Goal: Information Seeking & Learning: Learn about a topic

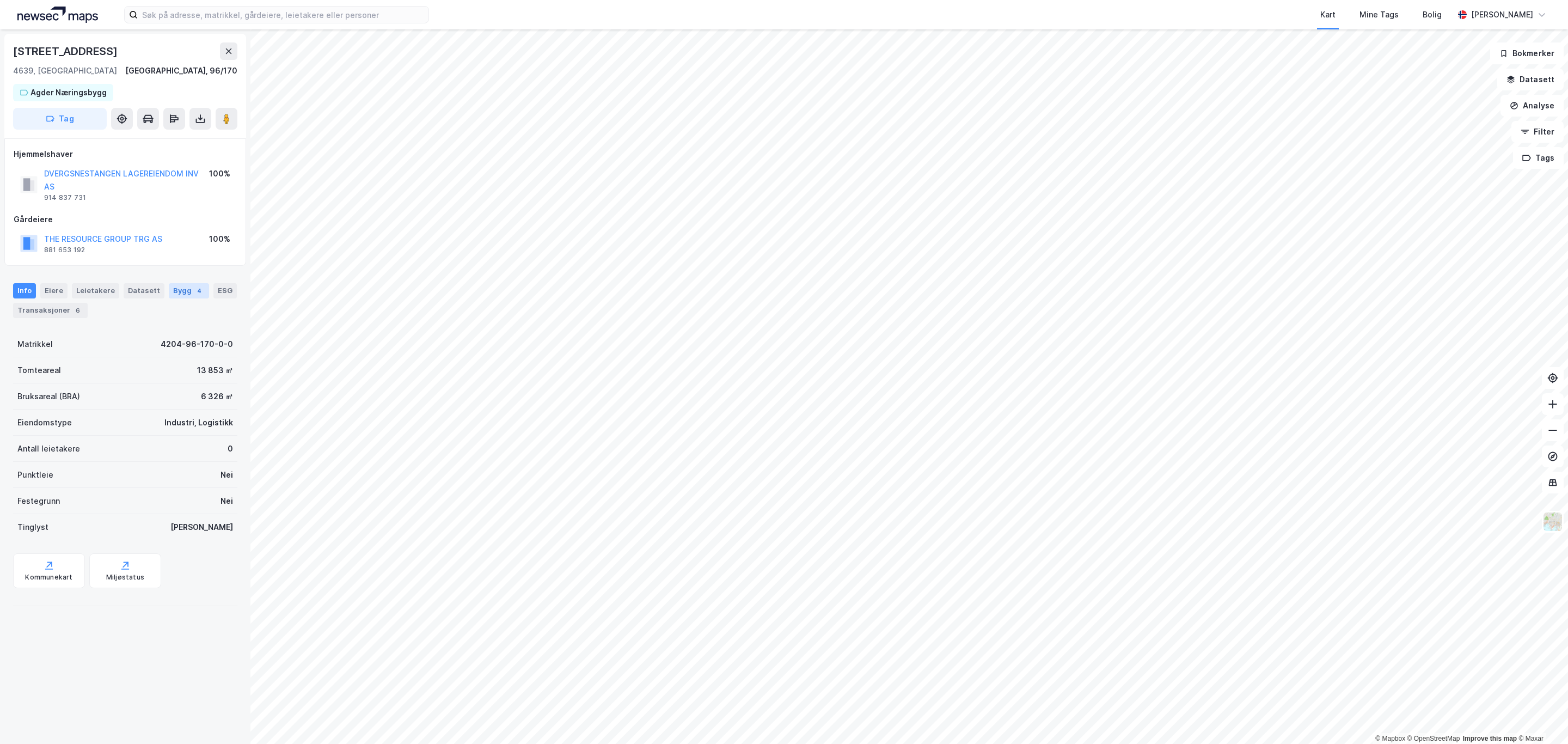
click at [183, 293] on div "Bygg 4" at bounding box center [189, 290] width 40 height 15
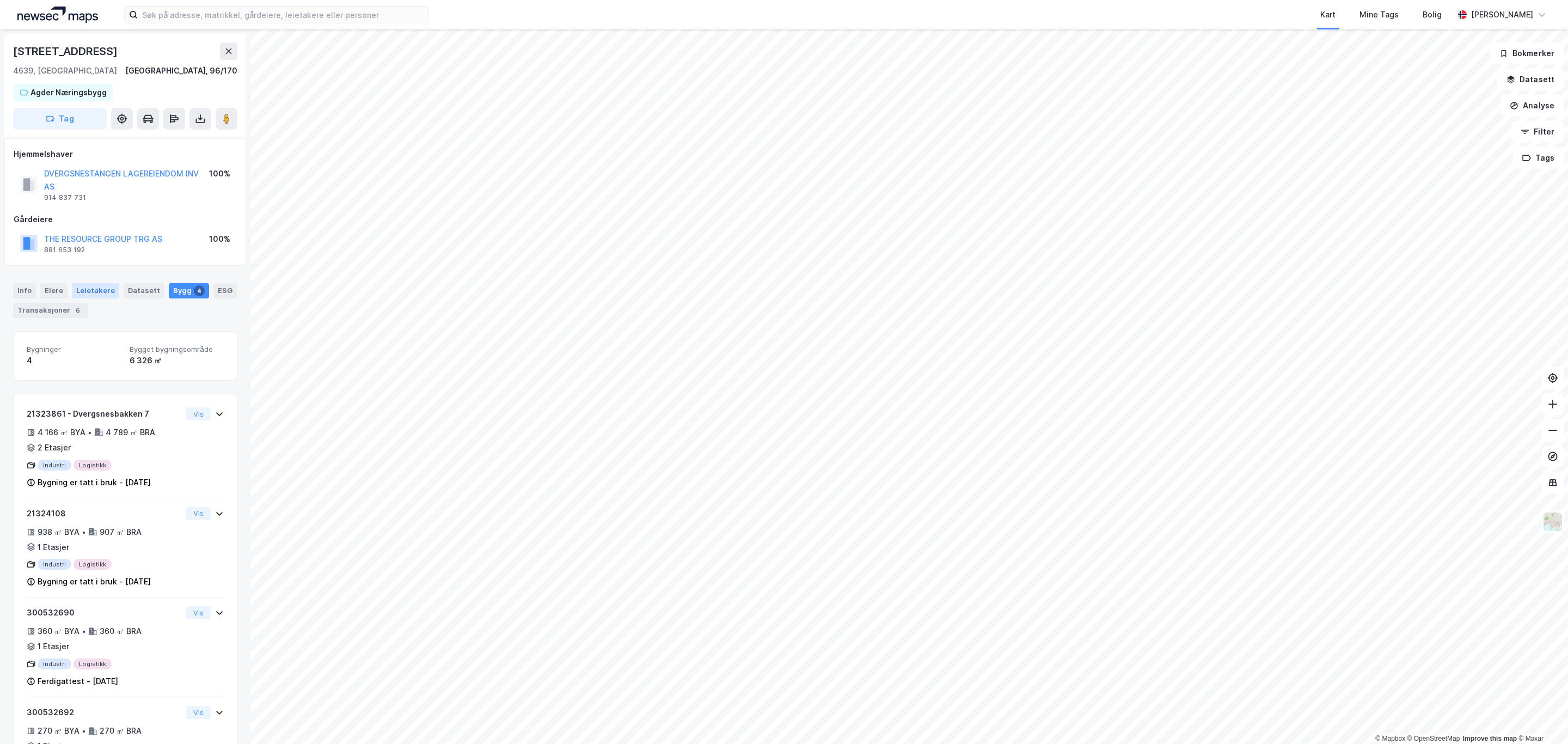
click at [91, 286] on div "Leietakere" at bounding box center [96, 290] width 47 height 15
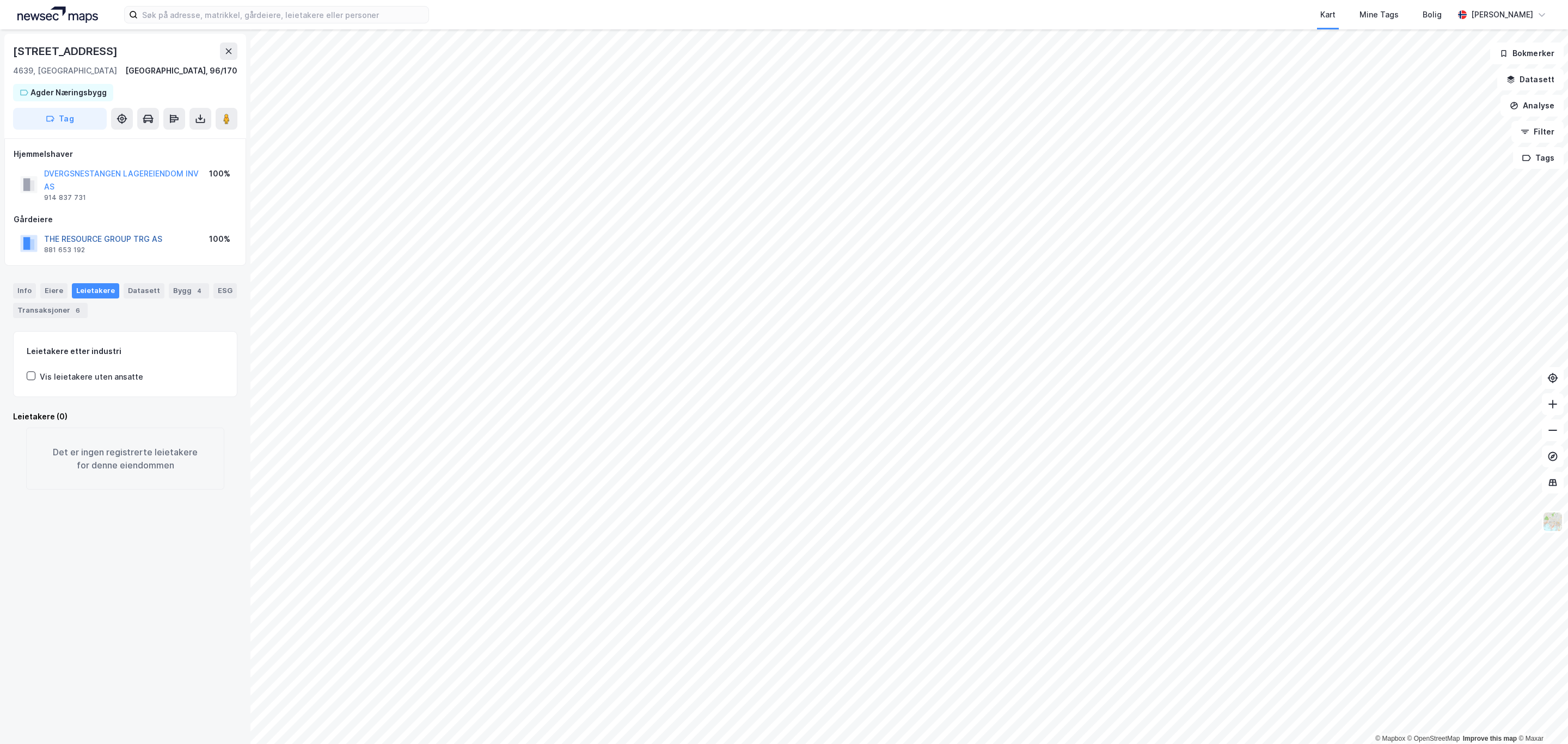
click at [0, 0] on button "THE RESOURCE GROUP TRG AS" at bounding box center [0, 0] width 0 height 0
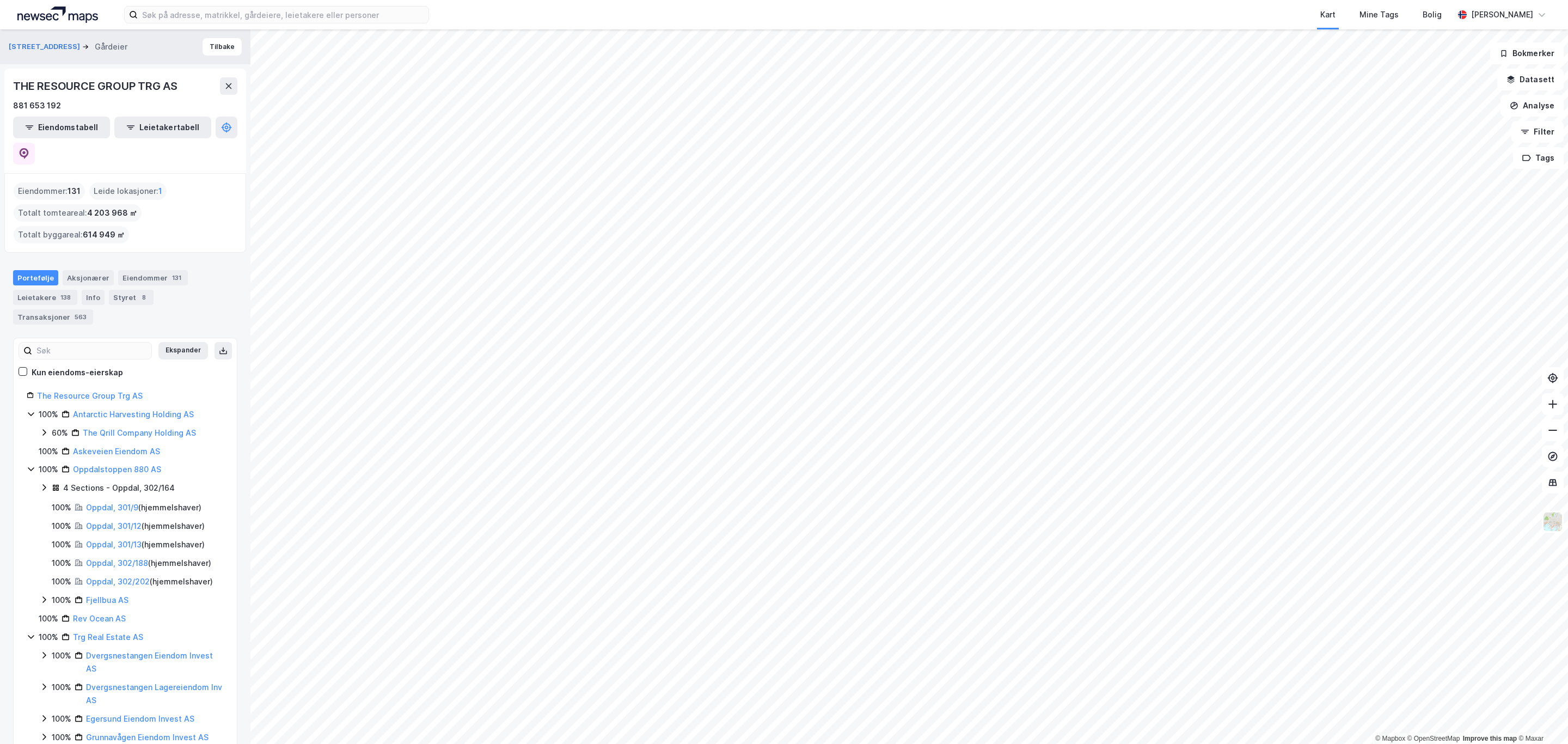
scroll to position [254, 0]
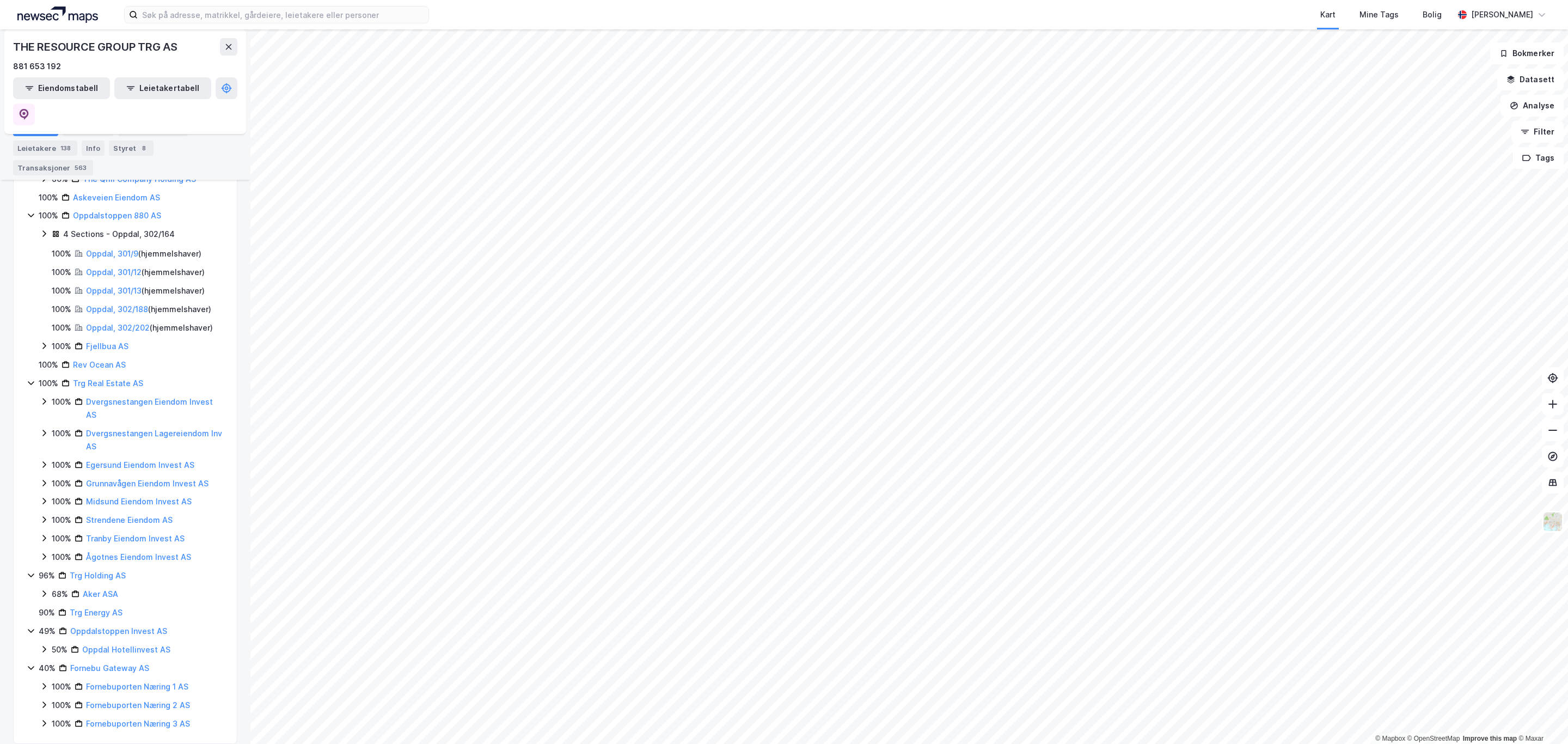
click at [43, 460] on icon at bounding box center [44, 465] width 9 height 9
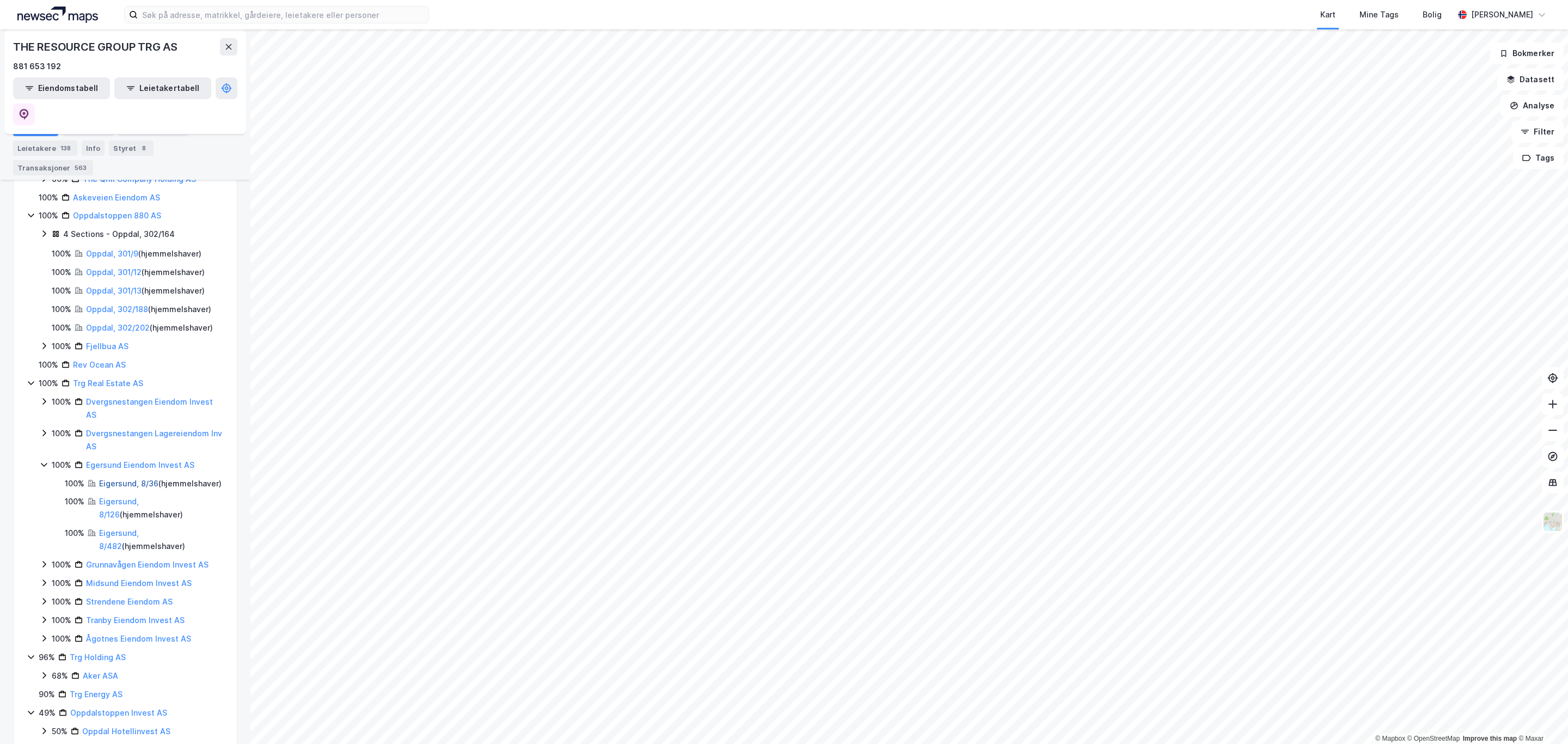
click at [122, 479] on link "Eigersund, 8/36" at bounding box center [128, 483] width 59 height 9
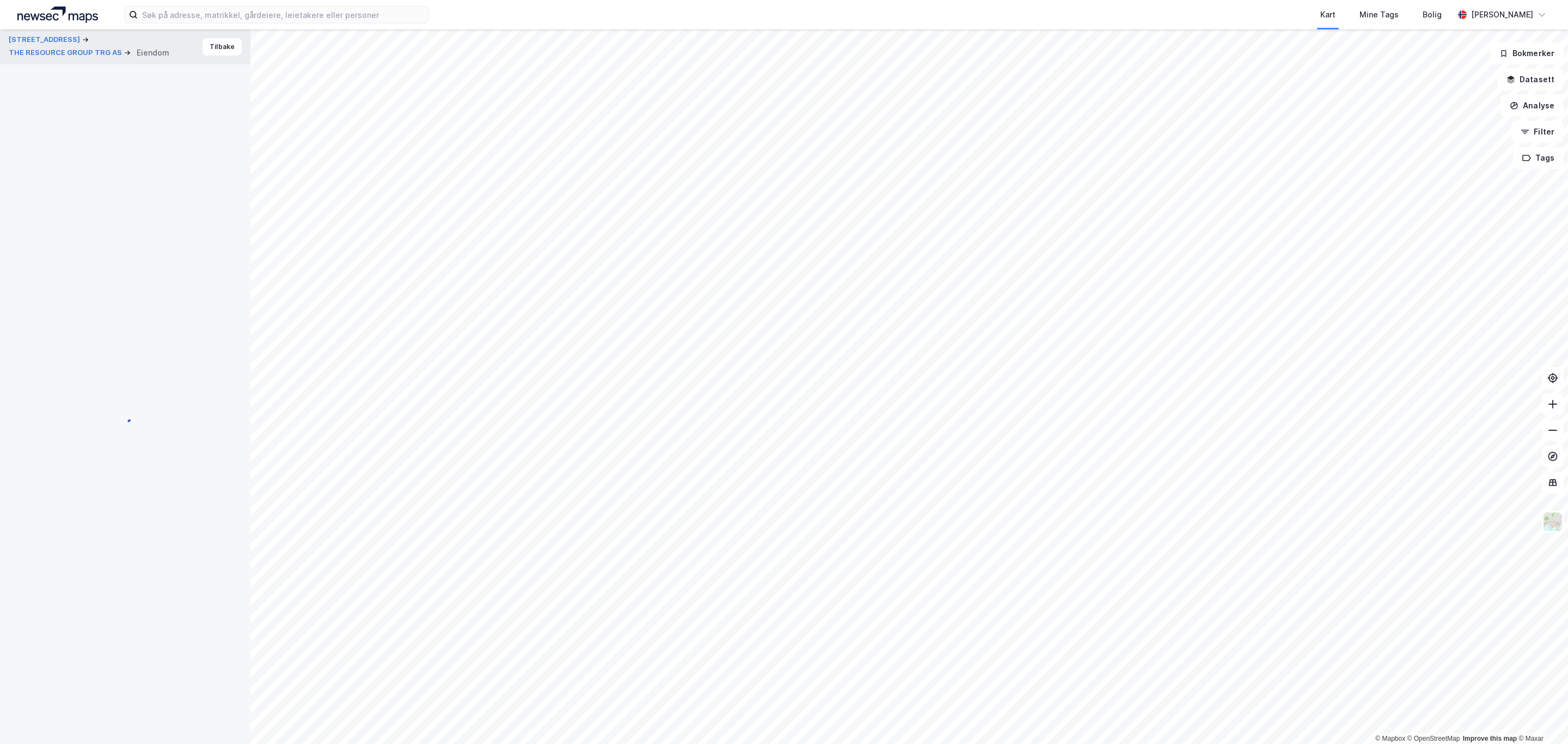
scroll to position [3, 0]
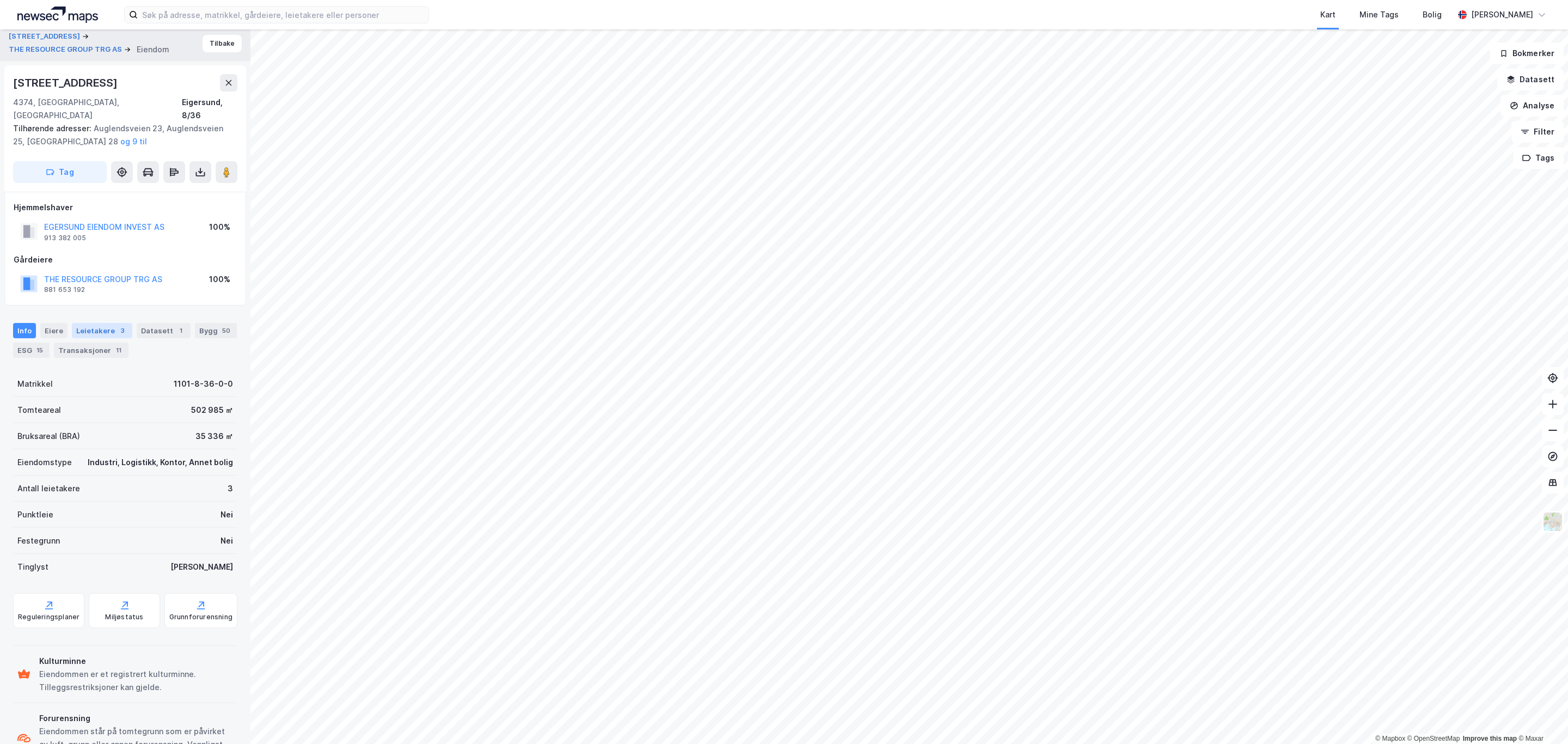
click at [102, 324] on div "Leietakere 3" at bounding box center [102, 330] width 60 height 15
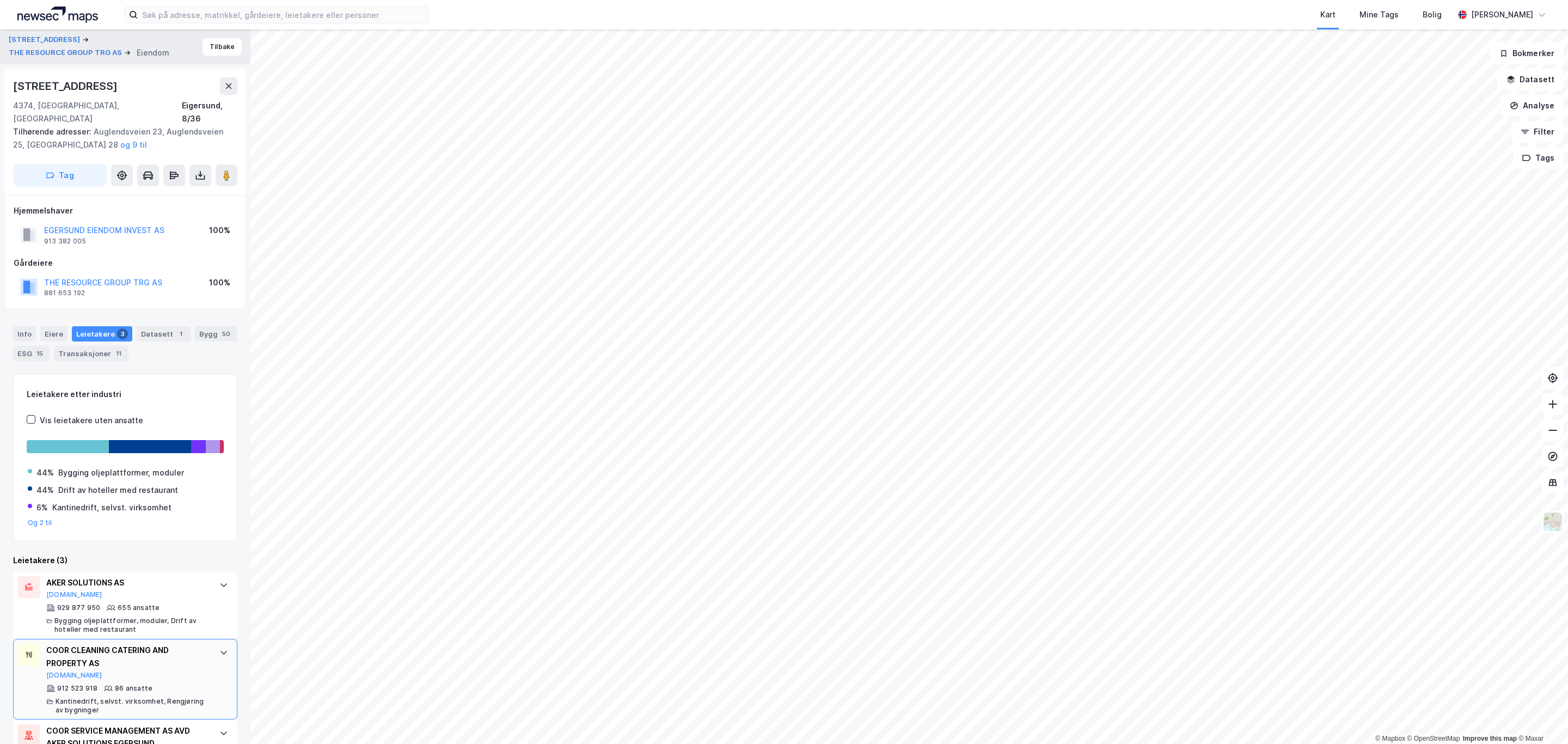
scroll to position [49, 0]
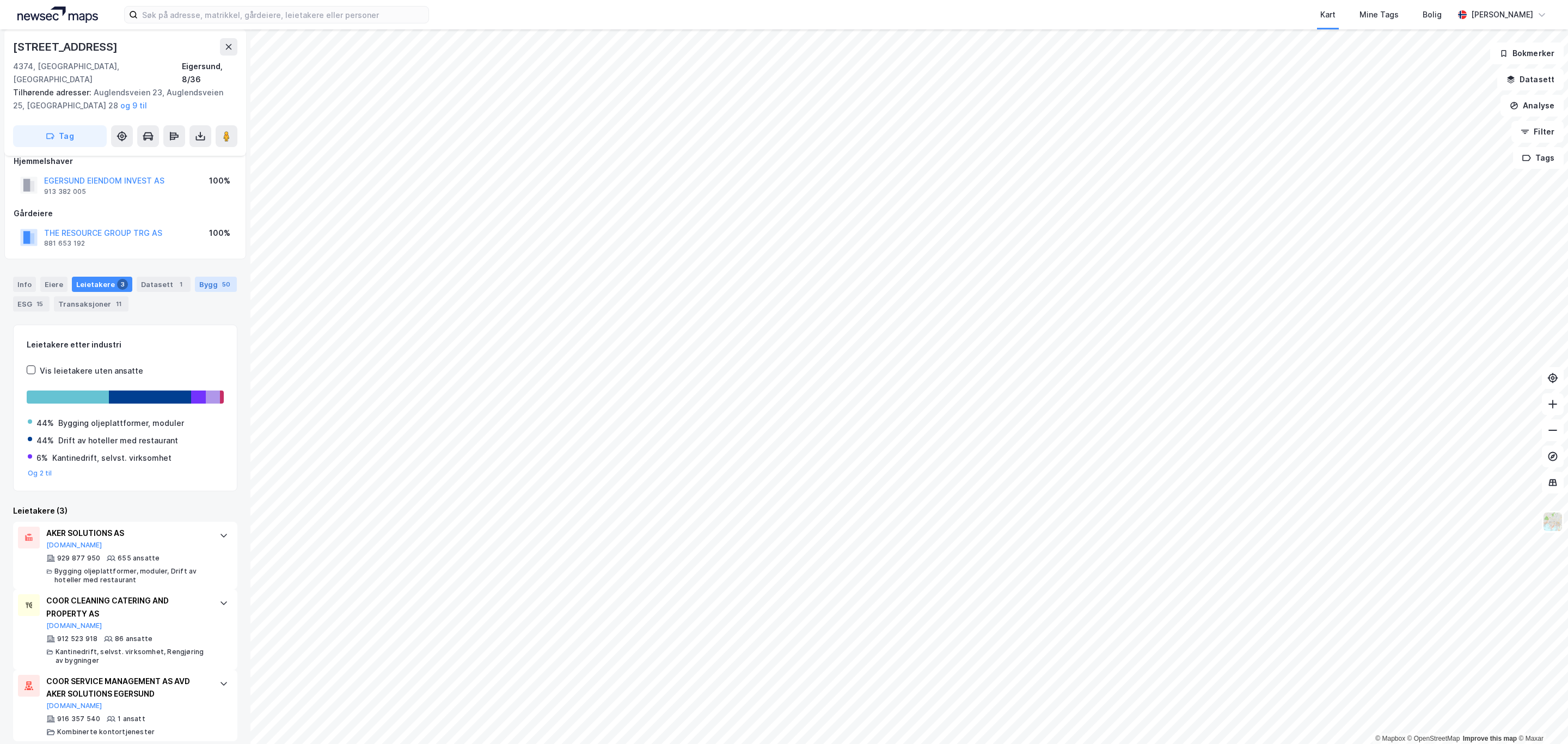
click at [195, 290] on div "Bygg 50" at bounding box center [215, 284] width 42 height 15
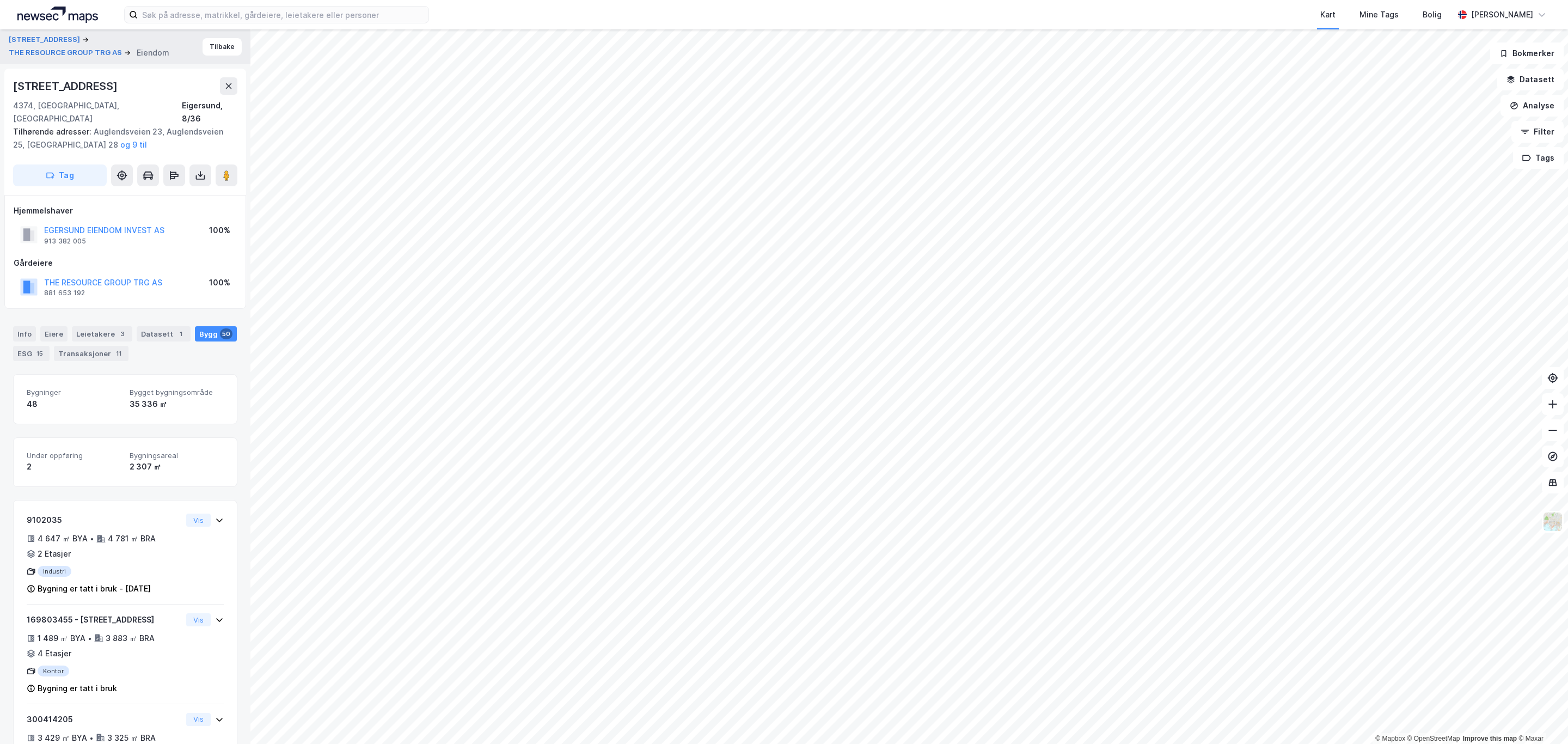
click at [216, 34] on div "[STREET_ADDRESS] THE RESOURCE GROUP TRG AS [PERSON_NAME]" at bounding box center [125, 46] width 250 height 35
click at [212, 49] on button "Tilbake" at bounding box center [222, 47] width 39 height 18
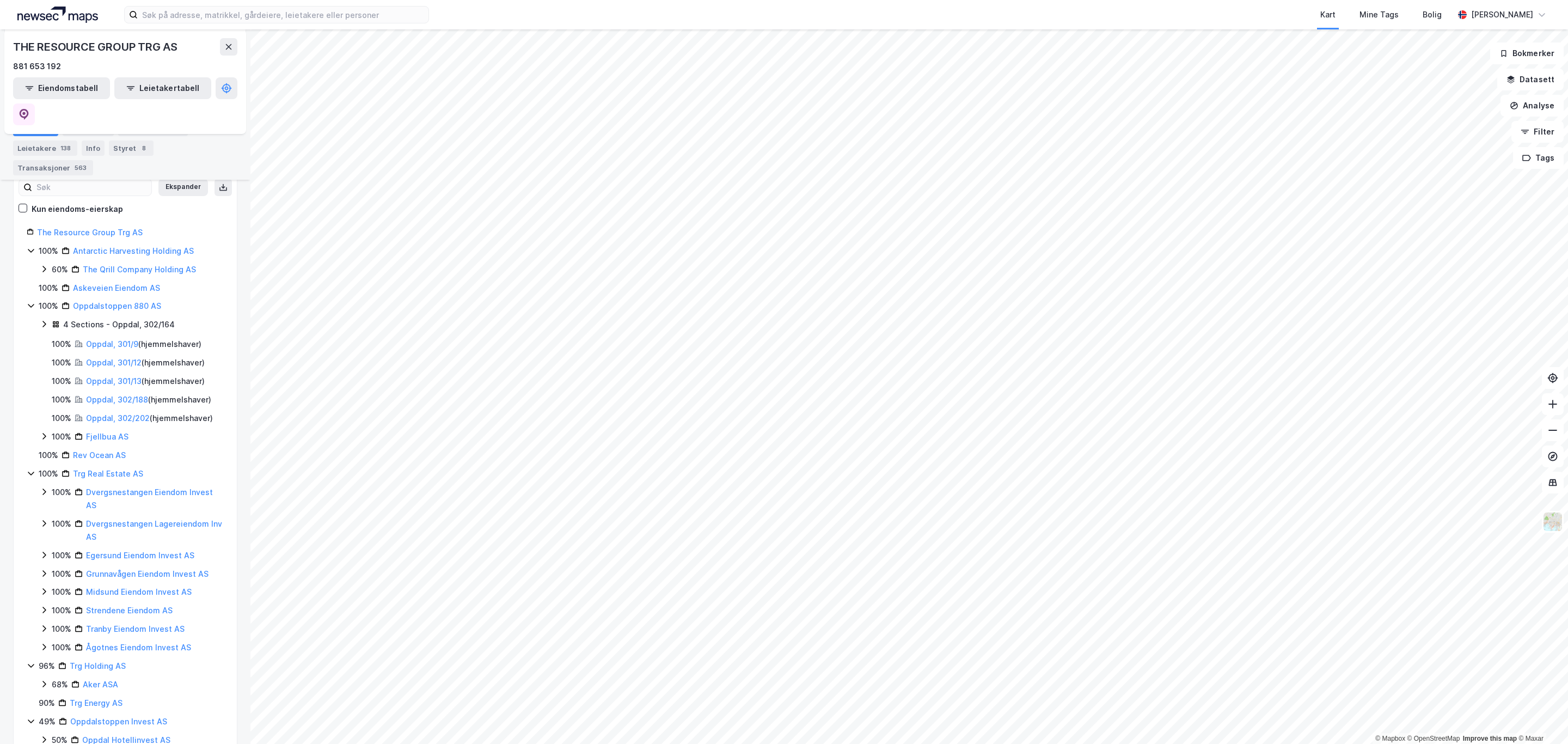
scroll to position [254, 0]
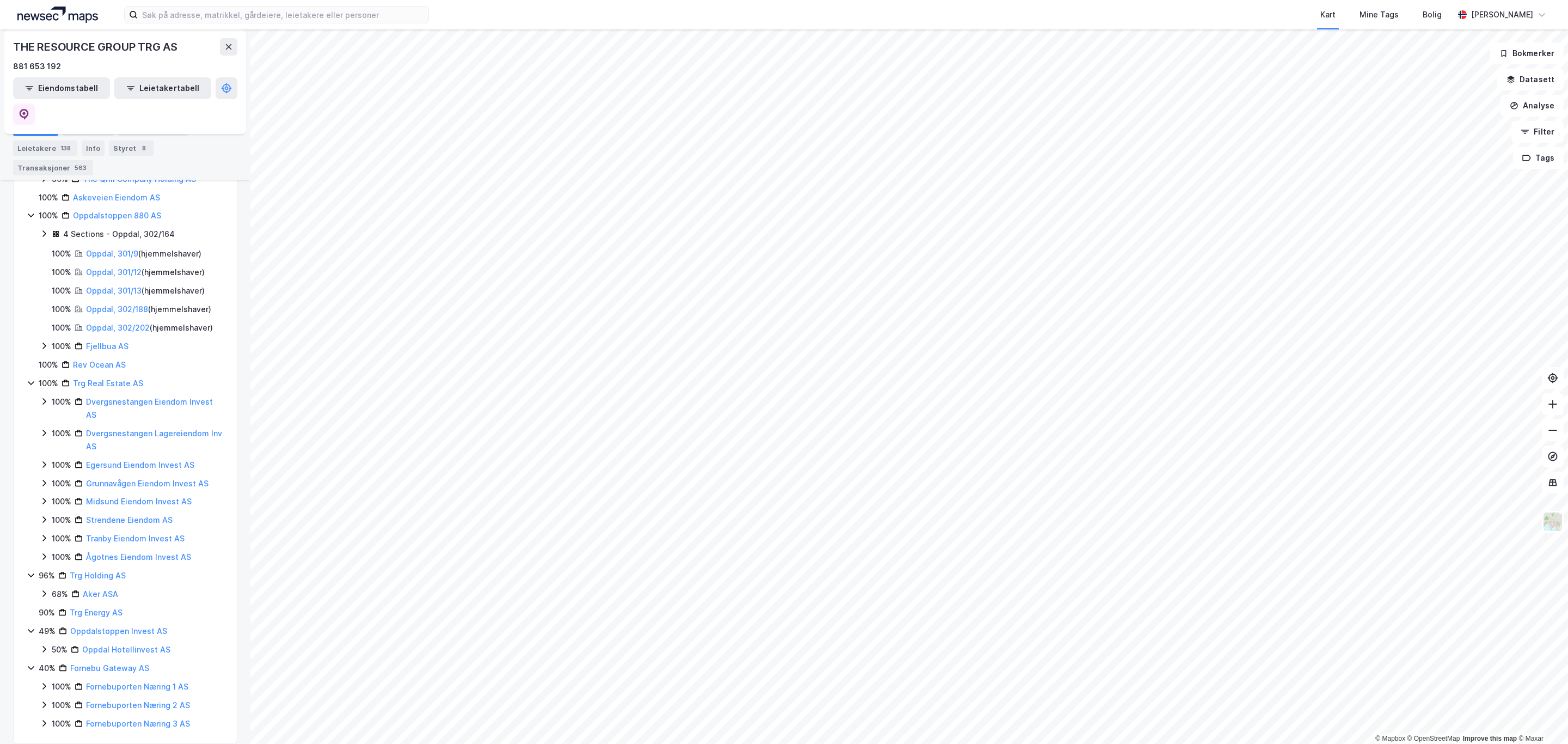
click at [43, 480] on icon at bounding box center [44, 483] width 3 height 7
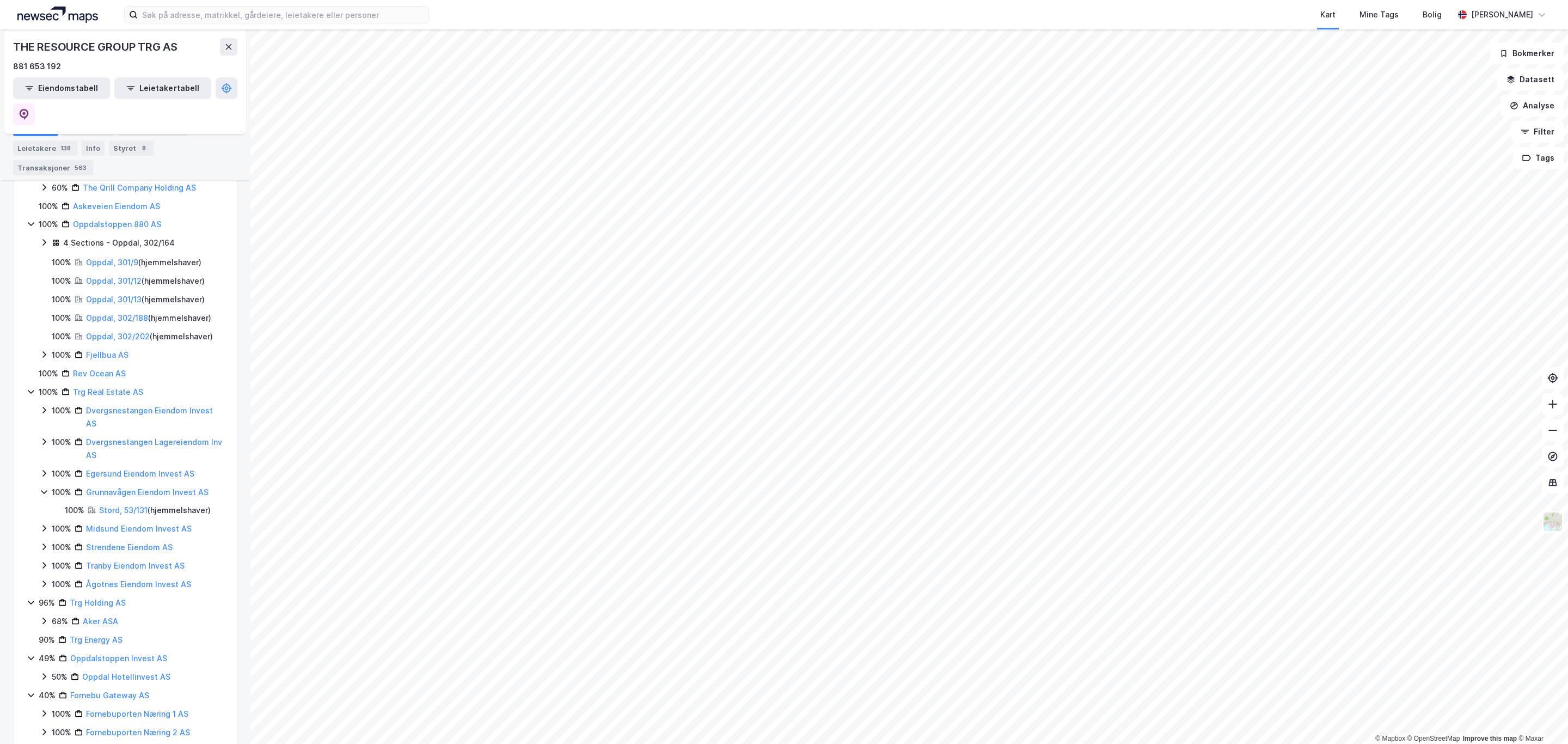
scroll to position [273, 0]
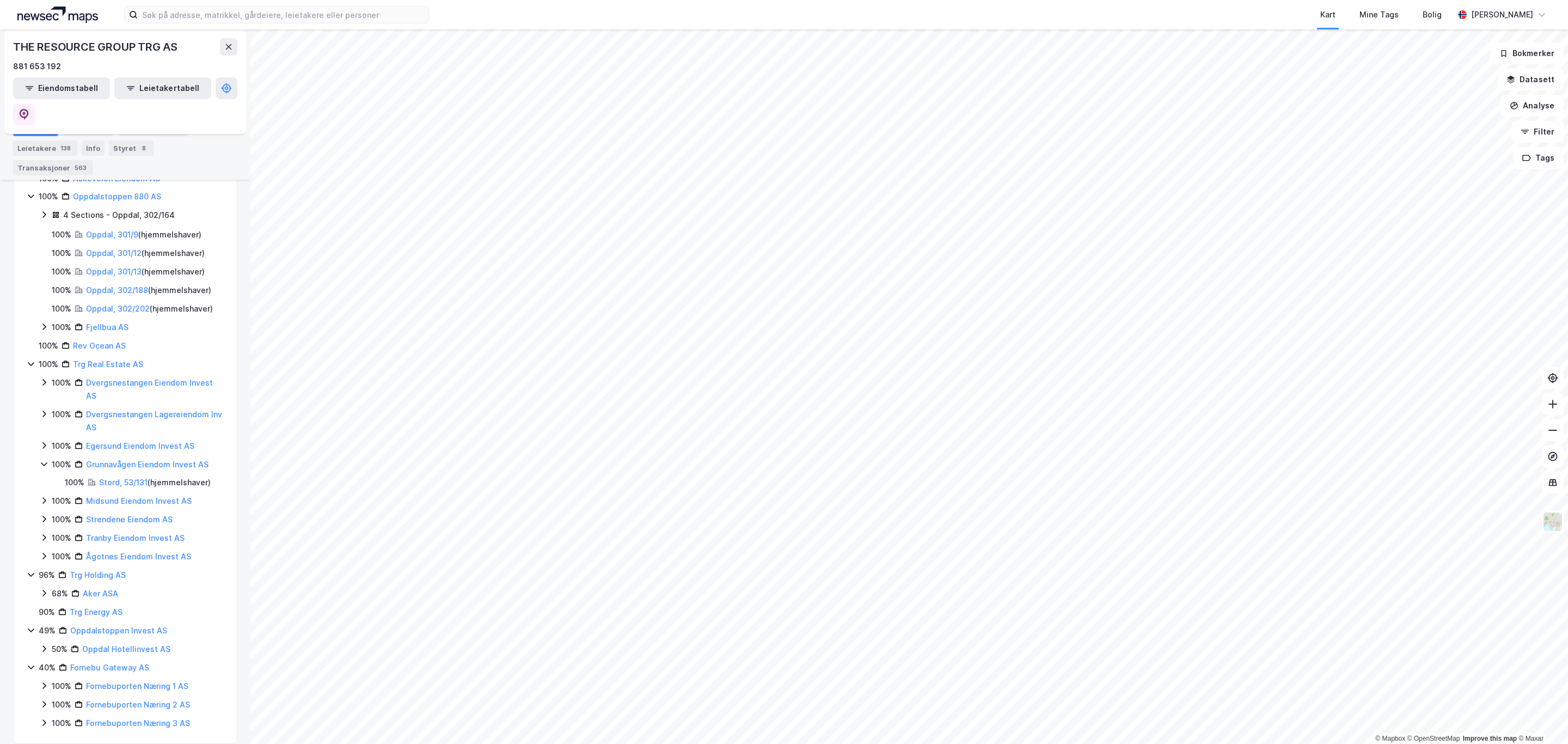
click at [39, 490] on div "100% Trg Real Estate AS 100% Dvergsnestangen Eiendom Invest AS 100% Dvergsnesta…" at bounding box center [125, 460] width 197 height 205
click at [44, 498] on icon at bounding box center [44, 501] width 3 height 7
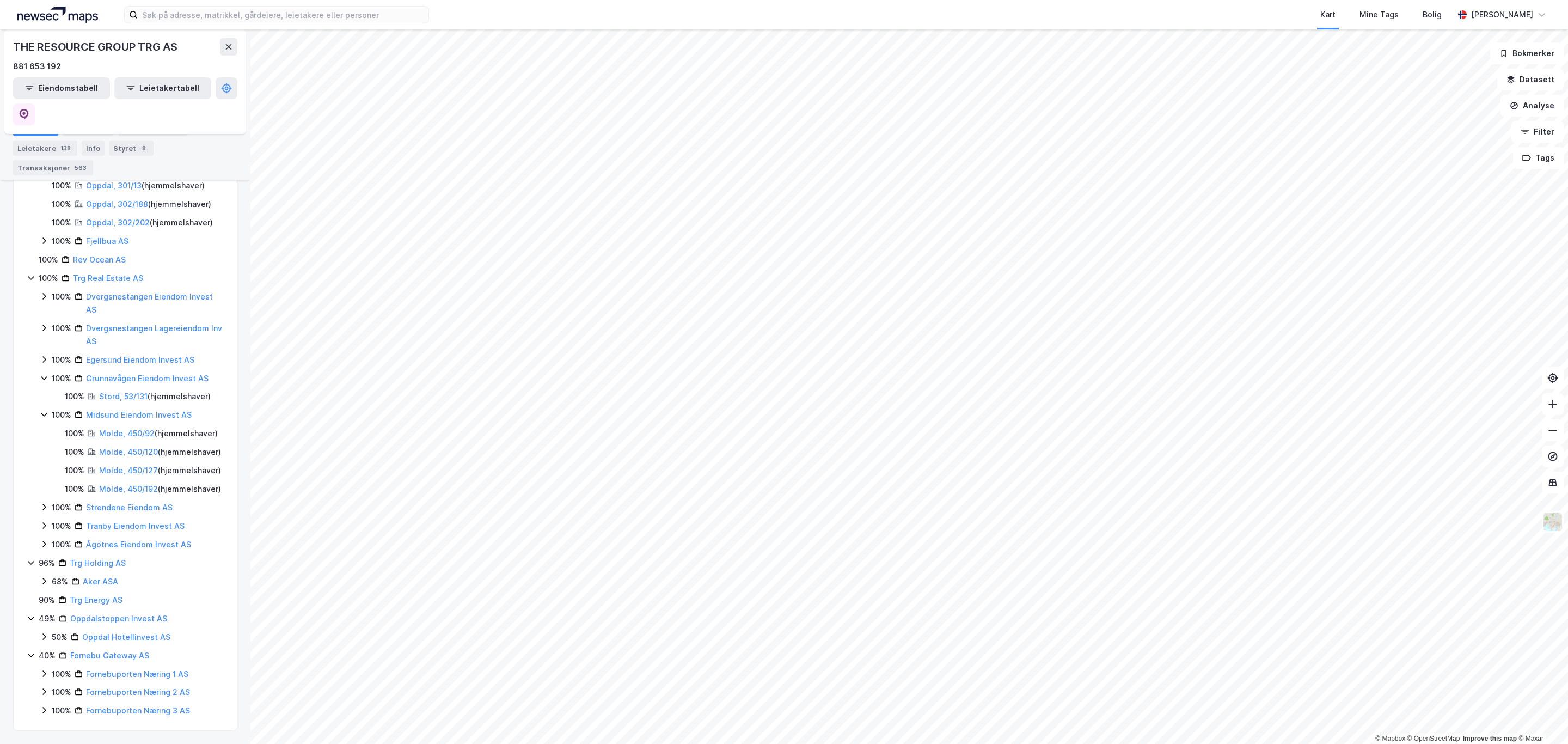
click at [44, 503] on icon at bounding box center [44, 507] width 9 height 9
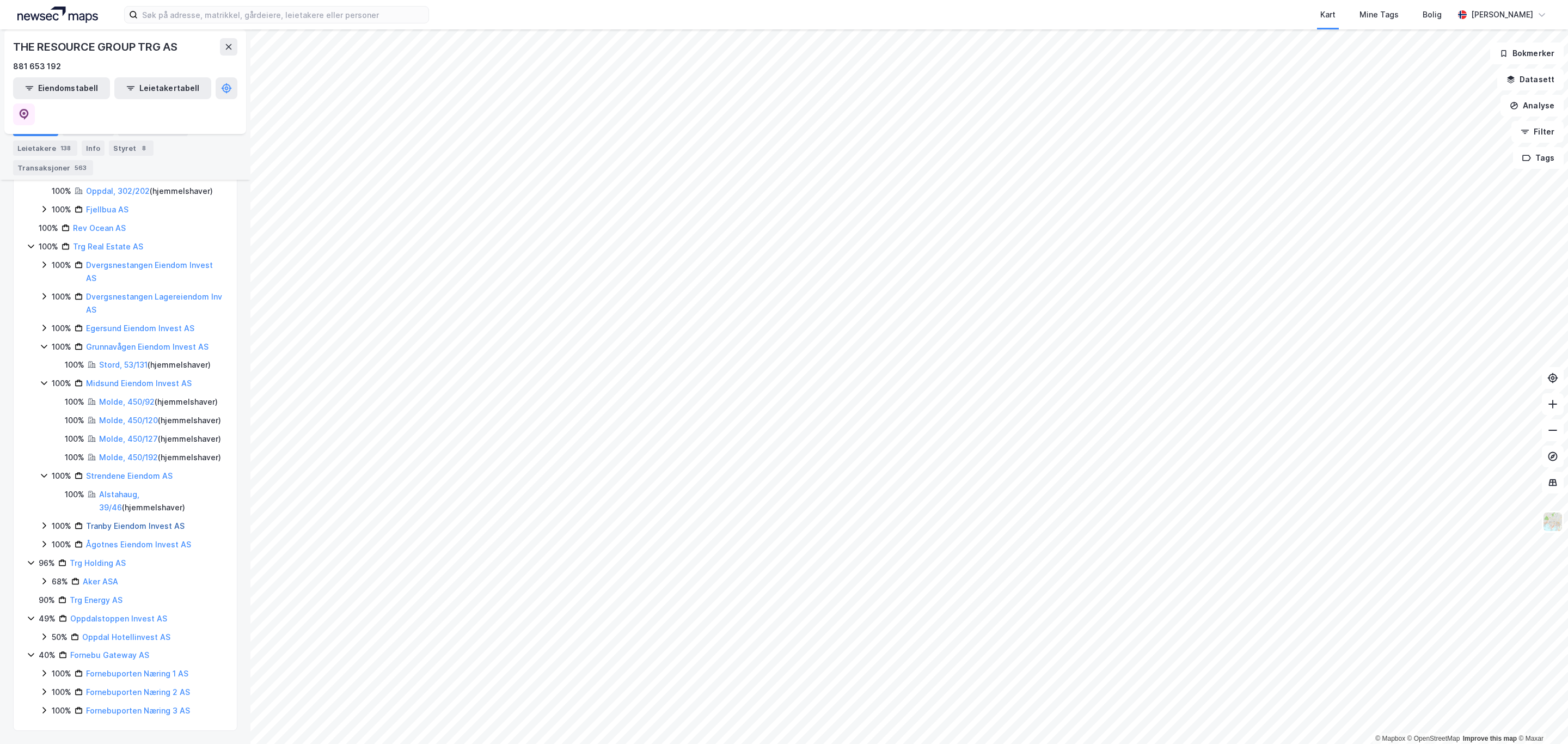
scroll to position [430, 0]
click at [41, 524] on icon at bounding box center [44, 525] width 9 height 9
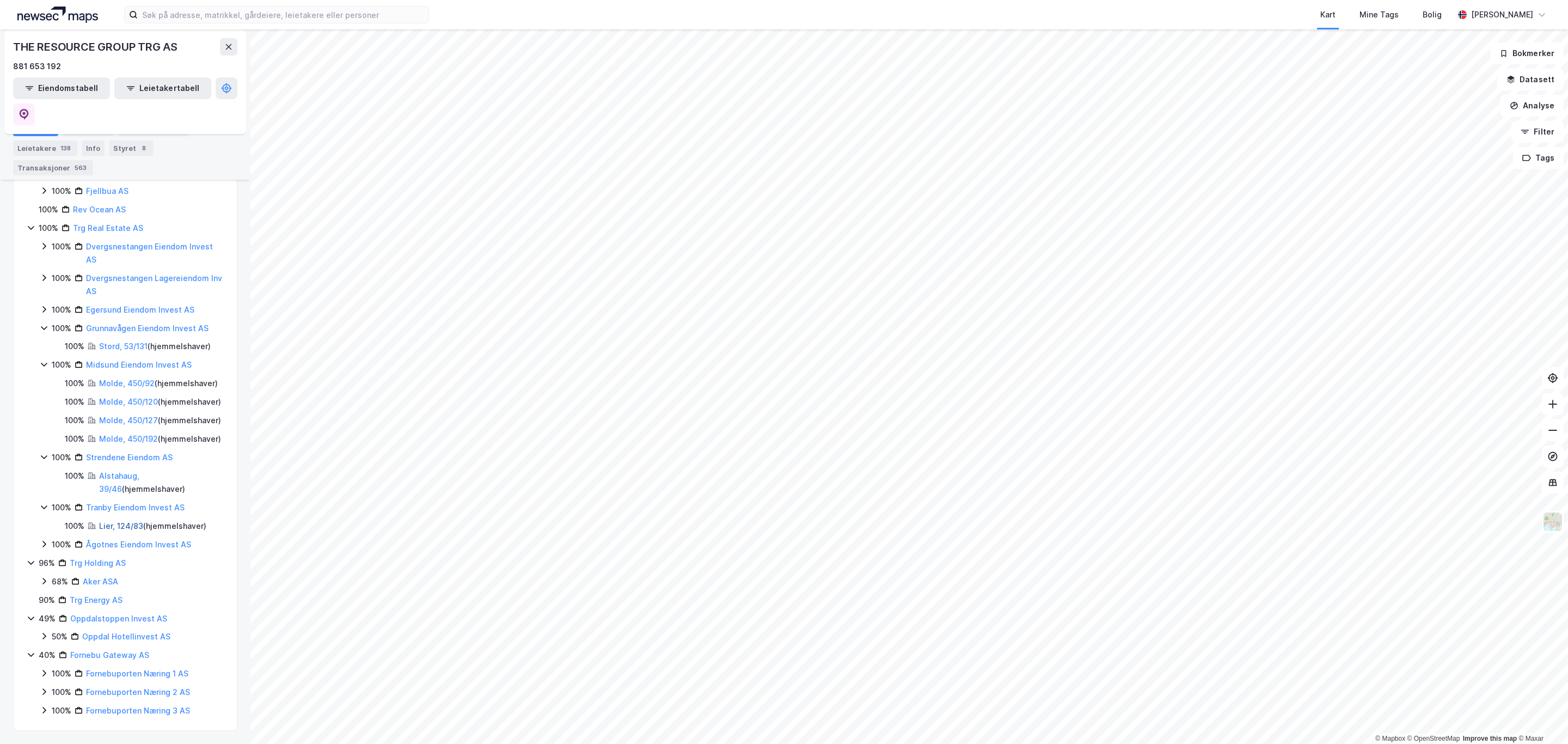
click at [106, 530] on link "Lier, 124/83" at bounding box center [121, 525] width 44 height 9
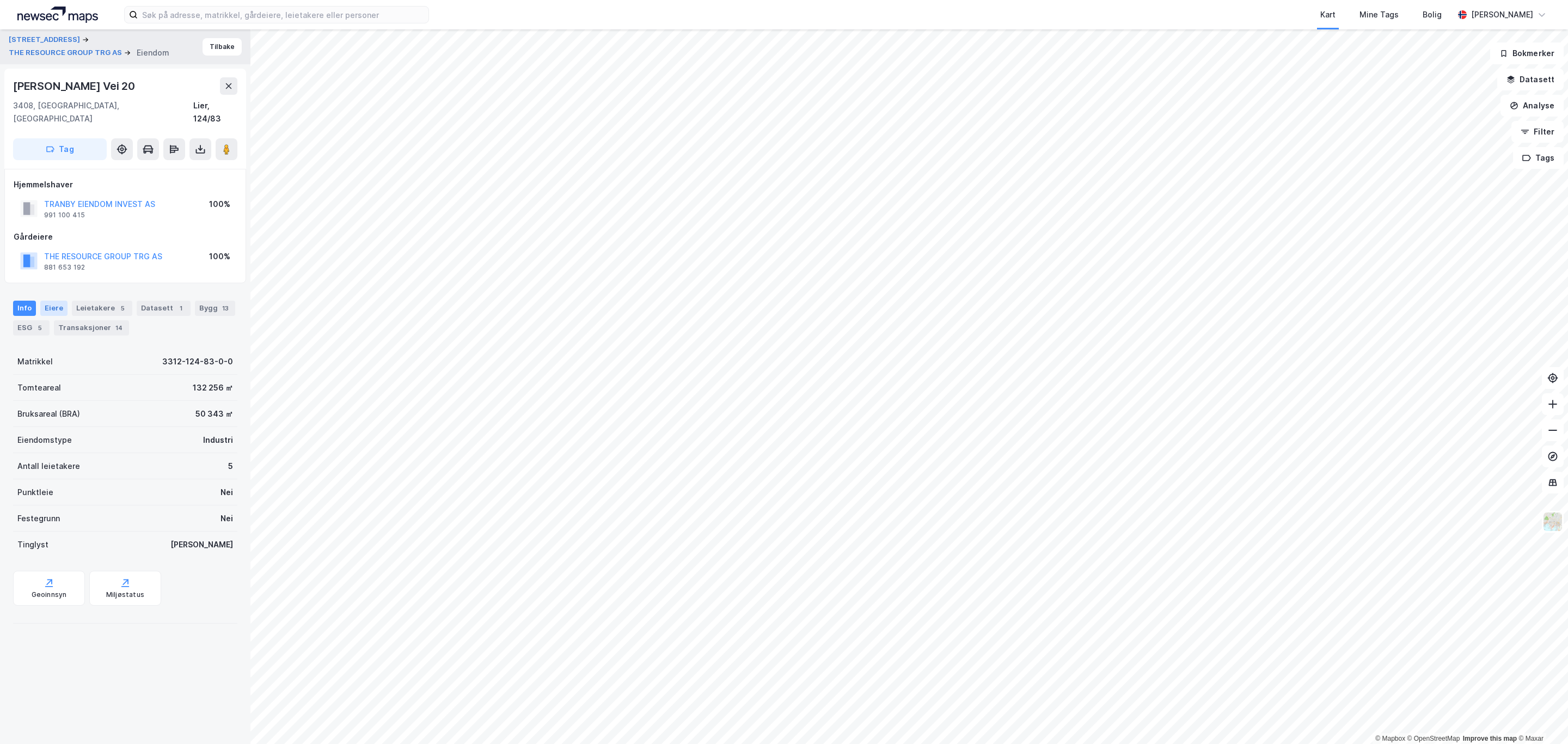
click at [56, 301] on div "Eiere" at bounding box center [54, 308] width 27 height 15
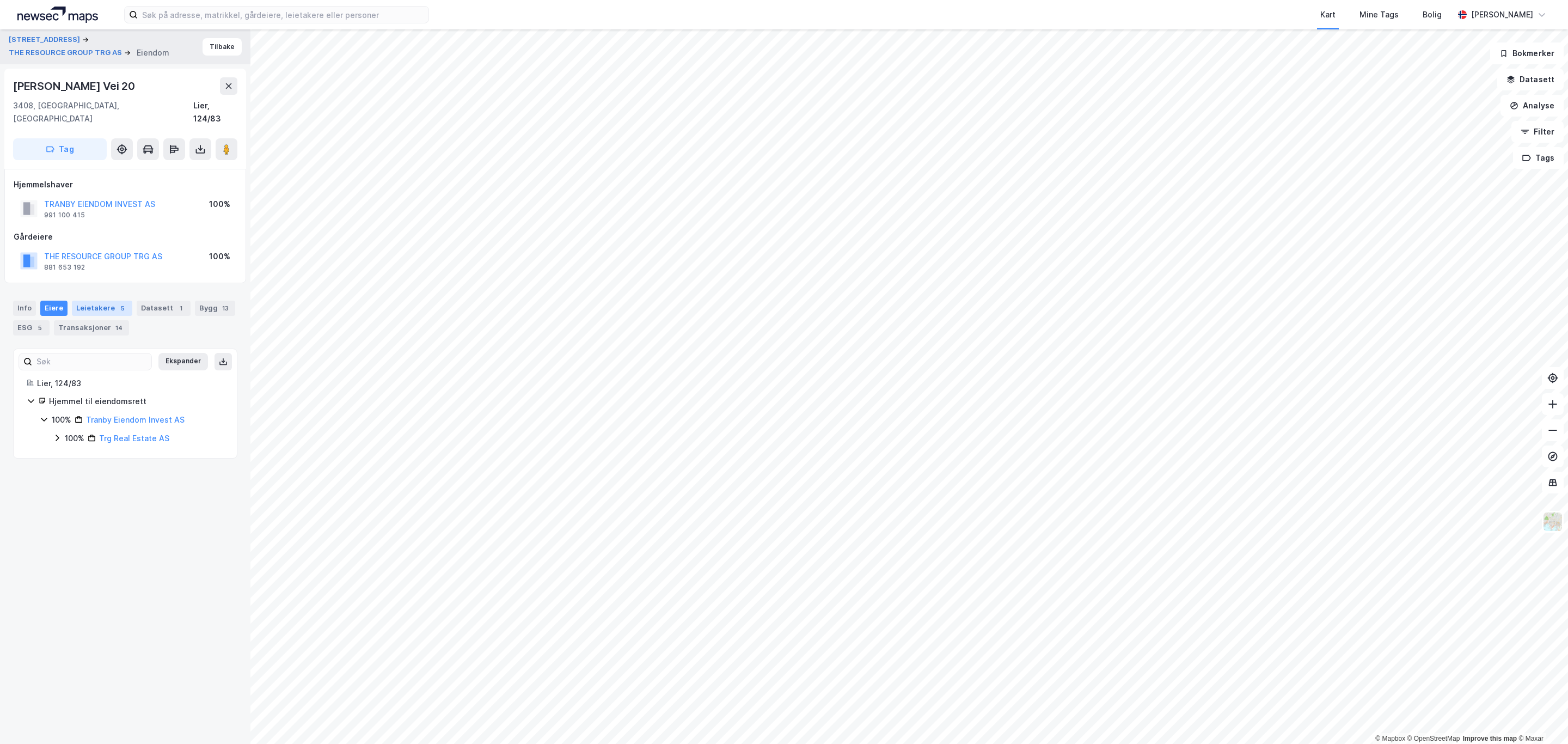
click at [110, 301] on div "Leietakere 5" at bounding box center [102, 308] width 60 height 15
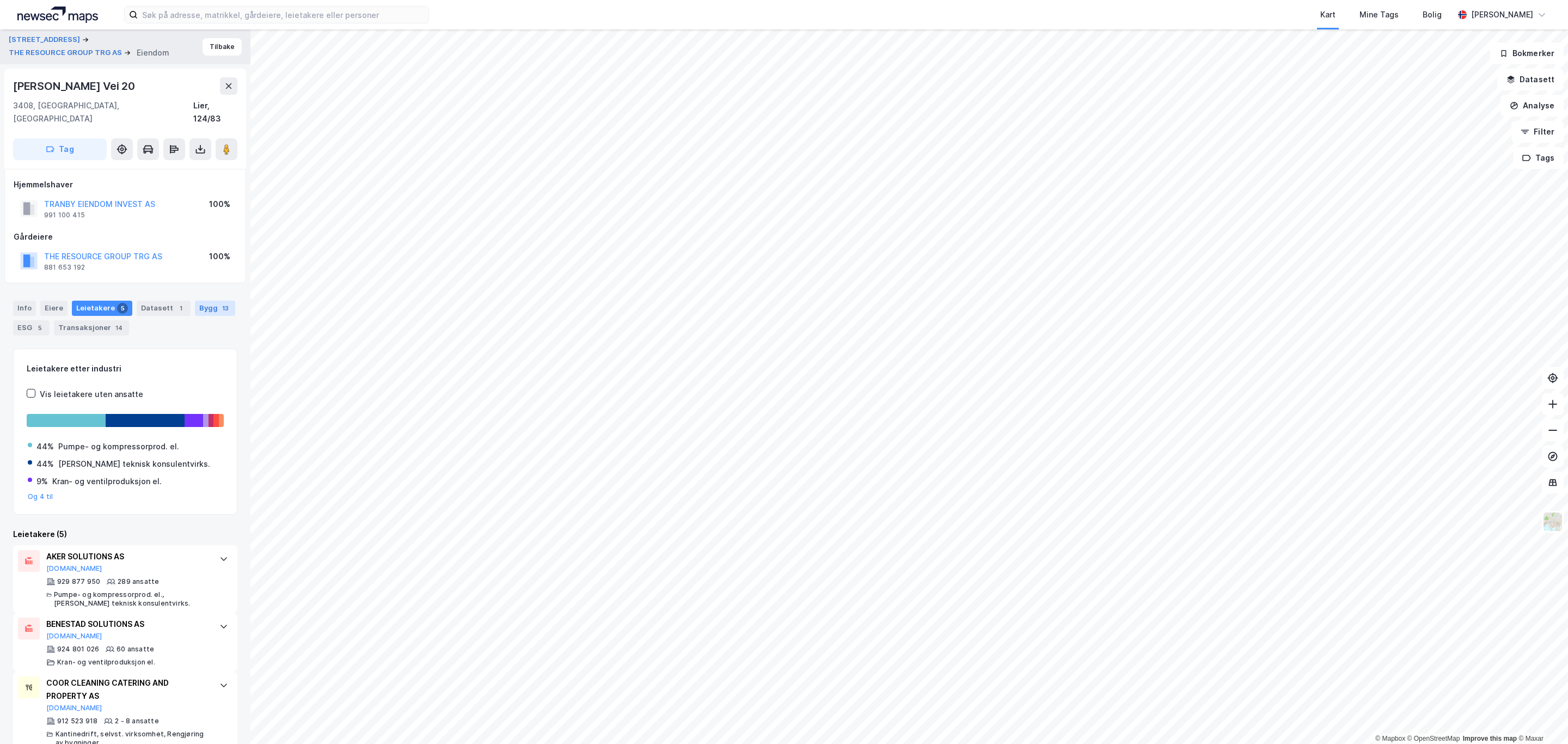
click at [195, 309] on div "Bygg 13" at bounding box center [215, 308] width 40 height 15
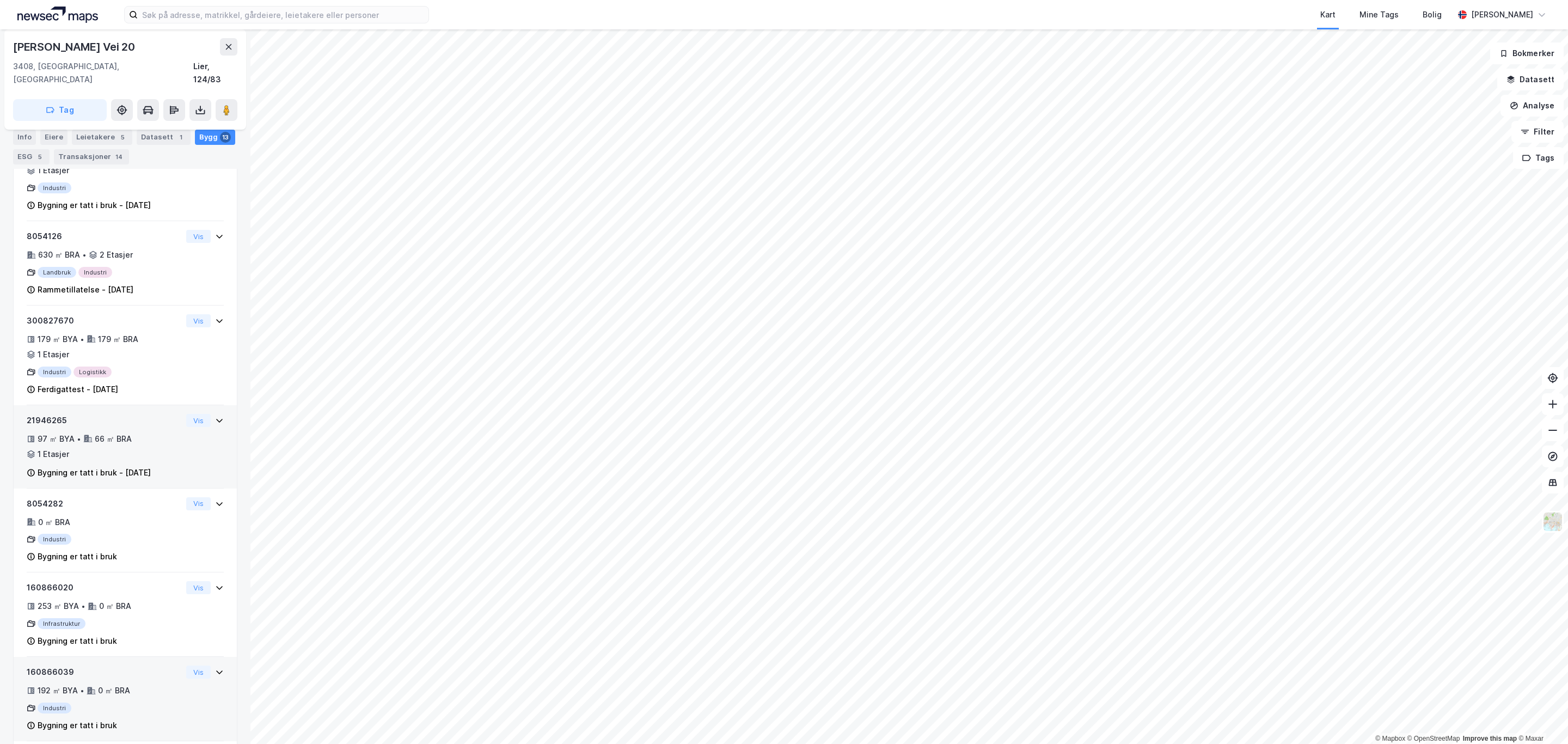
scroll to position [969, 0]
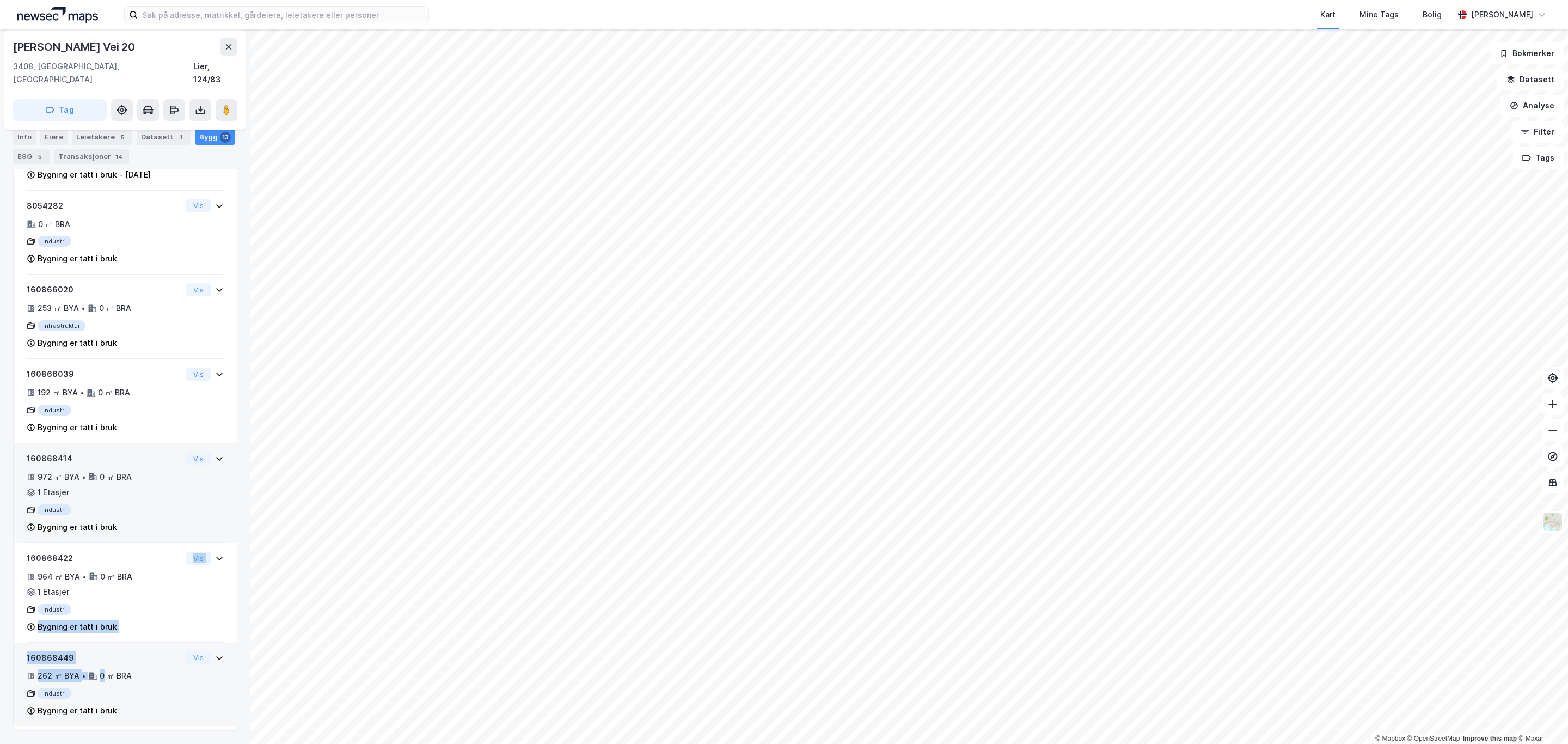
click at [105, 679] on div "13023034 - [PERSON_NAME] vei 20 23 074 ㎡ BYA • 49 426 ㎡ BRA • 1 Etasjer Industr…" at bounding box center [125, 127] width 225 height 1209
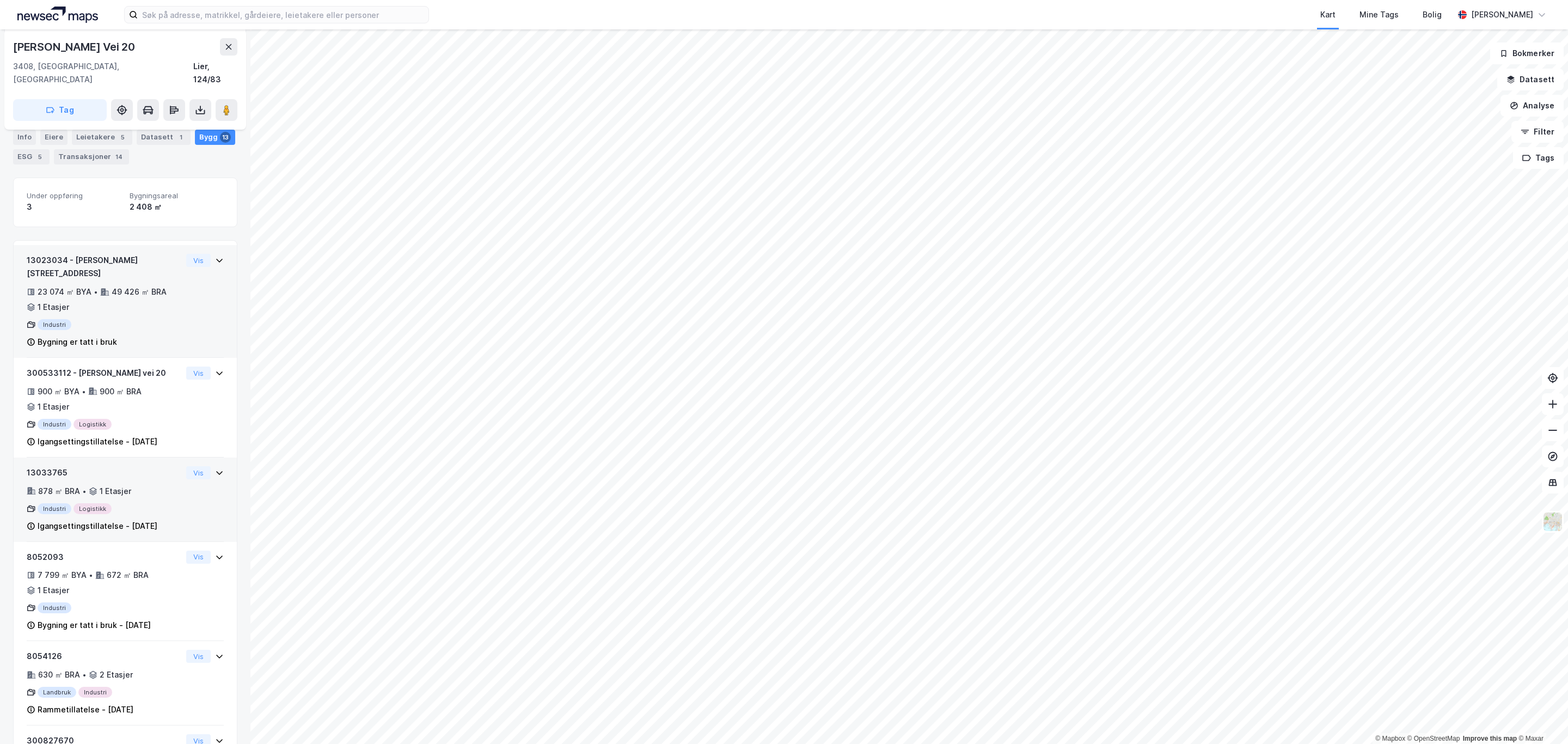
scroll to position [0, 0]
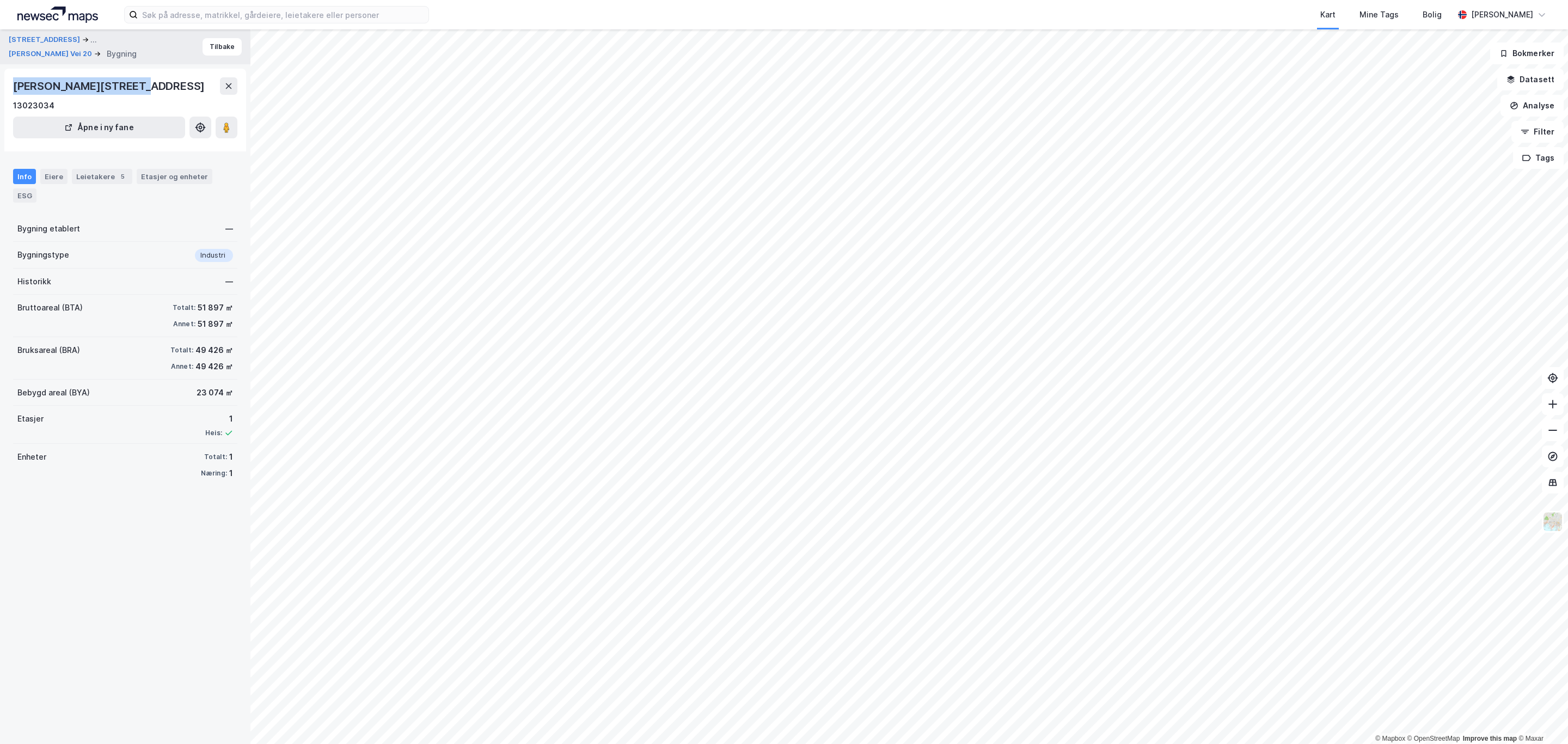
drag, startPoint x: 10, startPoint y: 85, endPoint x: 121, endPoint y: 89, distance: 111.1
click at [121, 89] on div "[PERSON_NAME][STREET_ADDRESS] 13023034 Åpne i ny fane" at bounding box center [125, 110] width 242 height 83
copy div "[PERSON_NAME] vei 20"
click at [240, 13] on input at bounding box center [283, 15] width 291 height 16
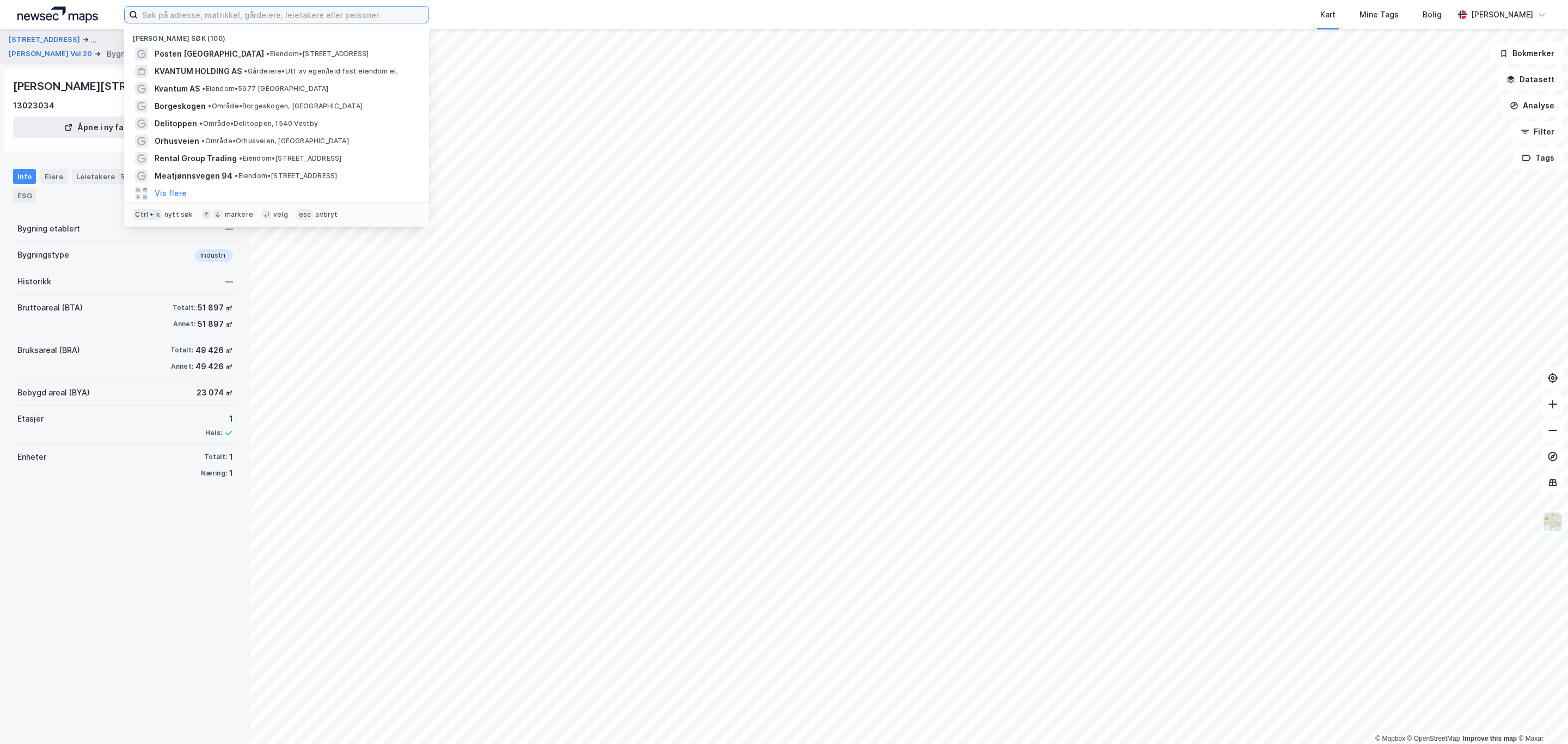
paste input "[PERSON_NAME] vei 20"
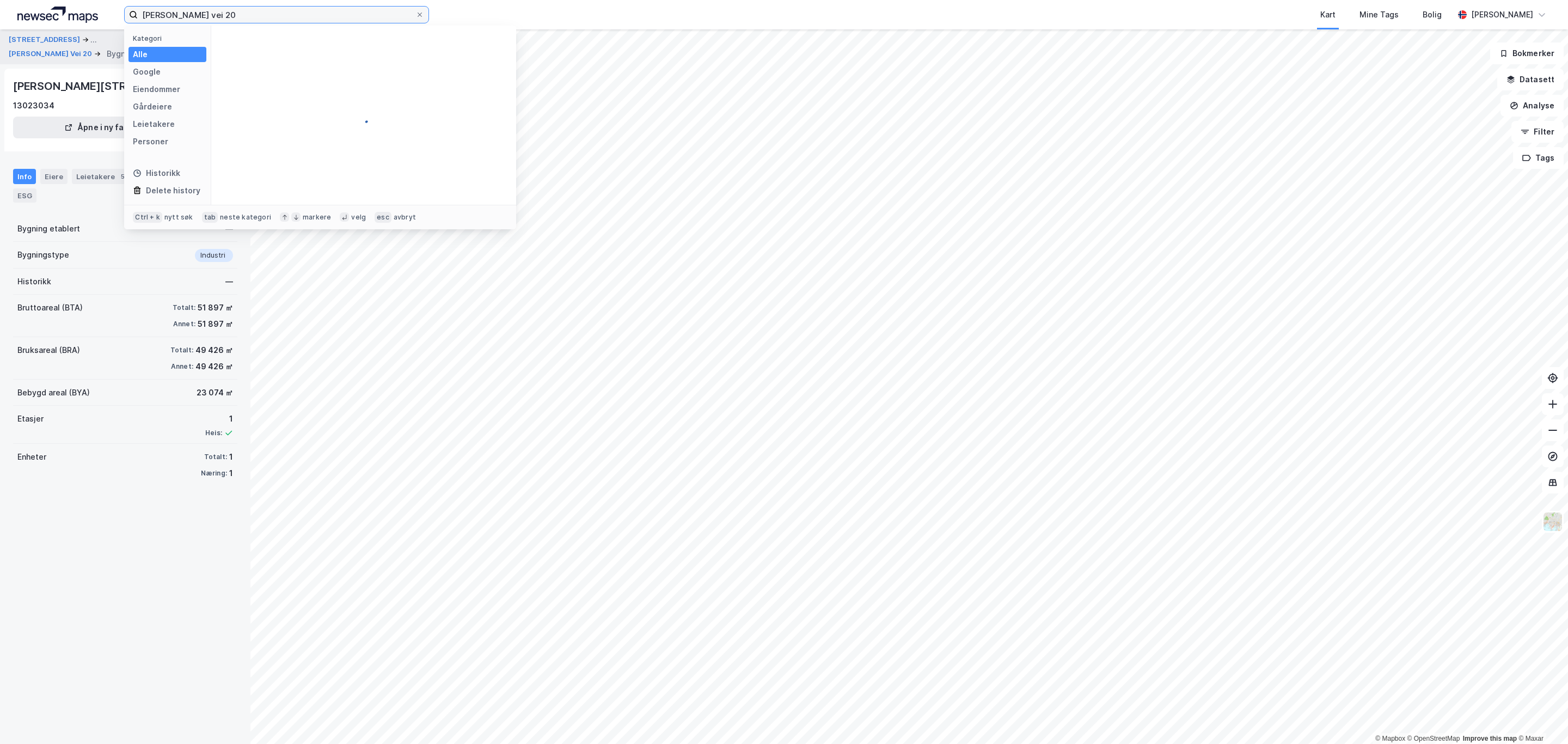
type input "[PERSON_NAME] vei 20"
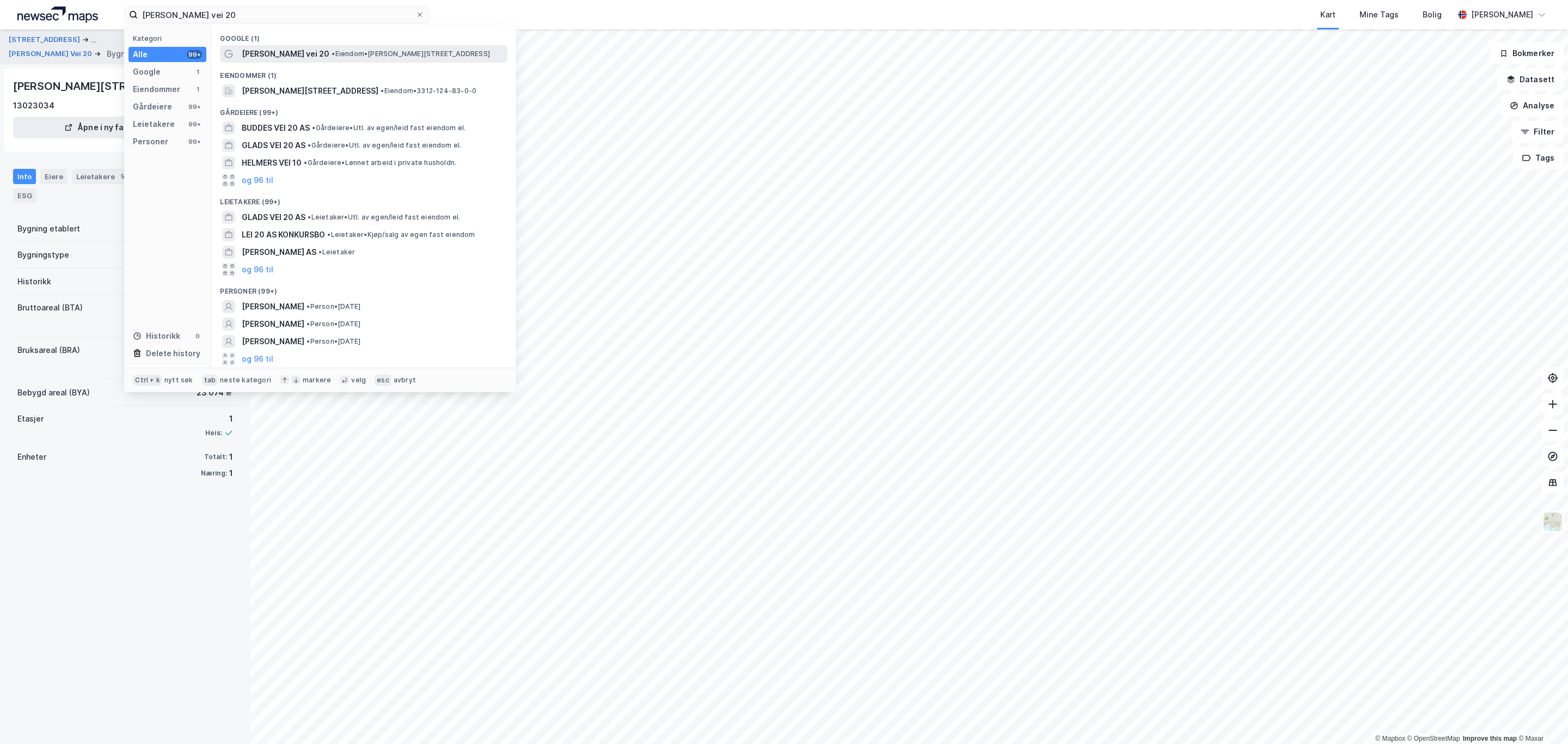
click at [317, 57] on span "[PERSON_NAME] vei 20" at bounding box center [285, 54] width 88 height 13
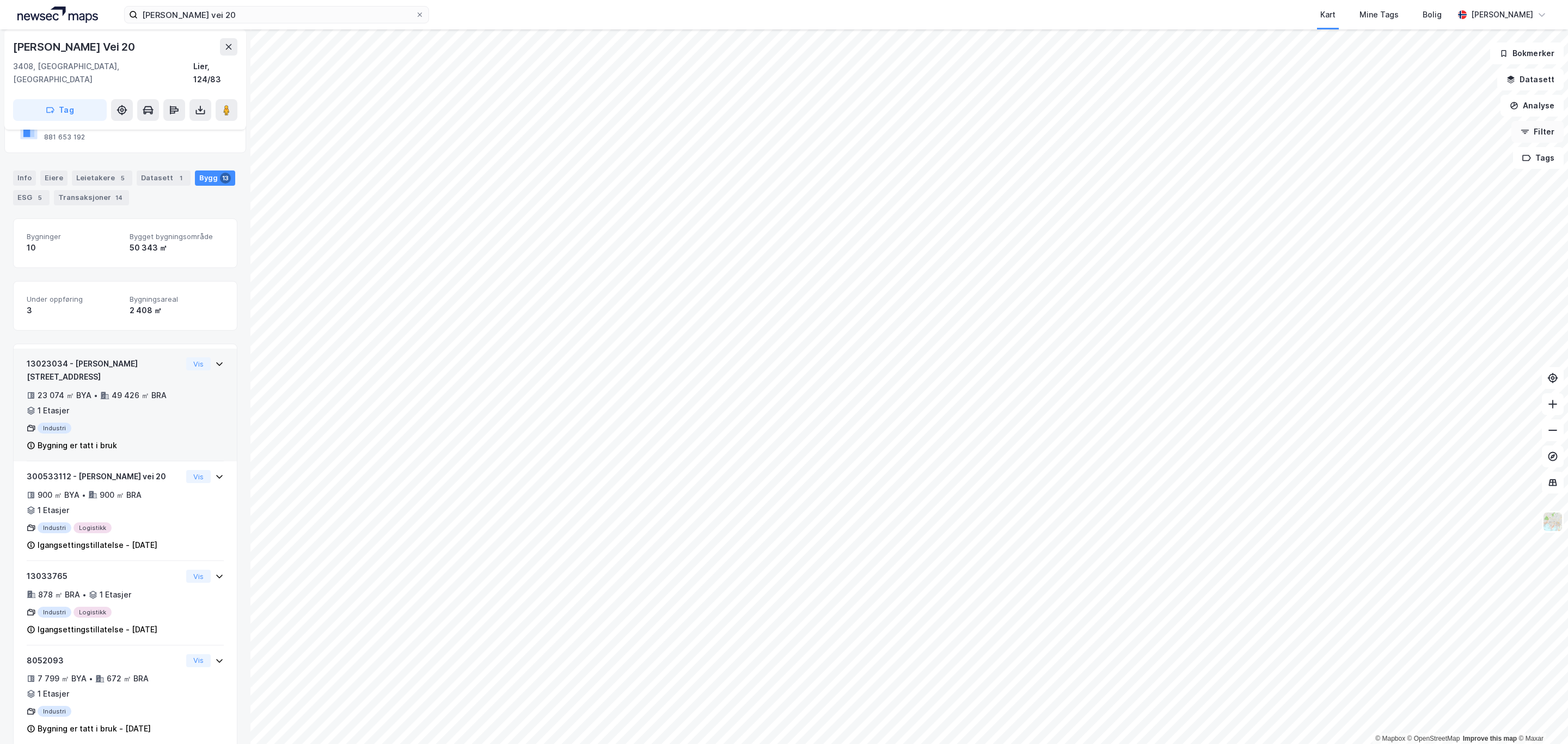
scroll to position [96, 0]
click at [1550, 523] on img at bounding box center [1553, 522] width 21 height 21
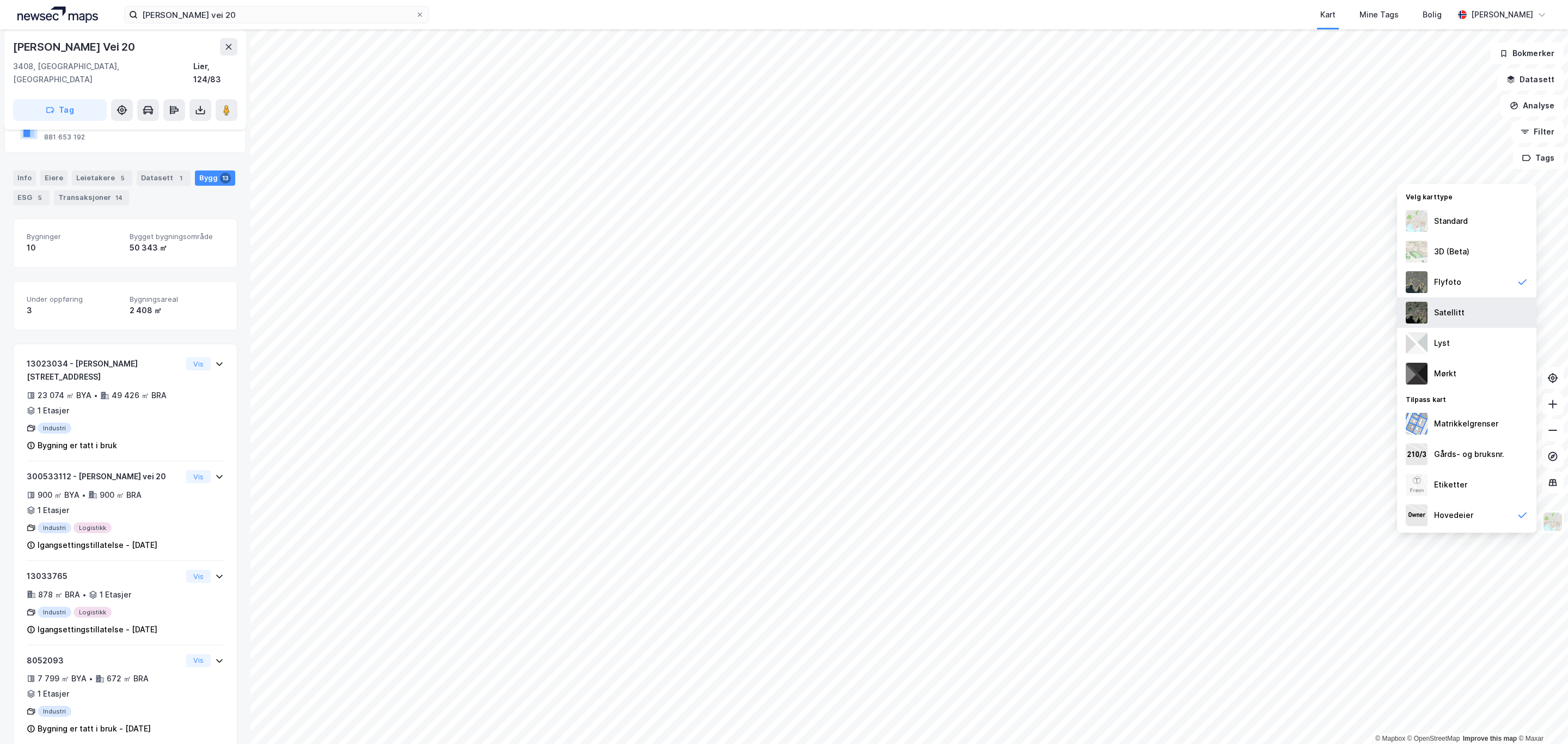
click at [1446, 321] on div "Satellitt" at bounding box center [1466, 312] width 139 height 30
click at [1468, 281] on div "Flyfoto" at bounding box center [1466, 282] width 139 height 30
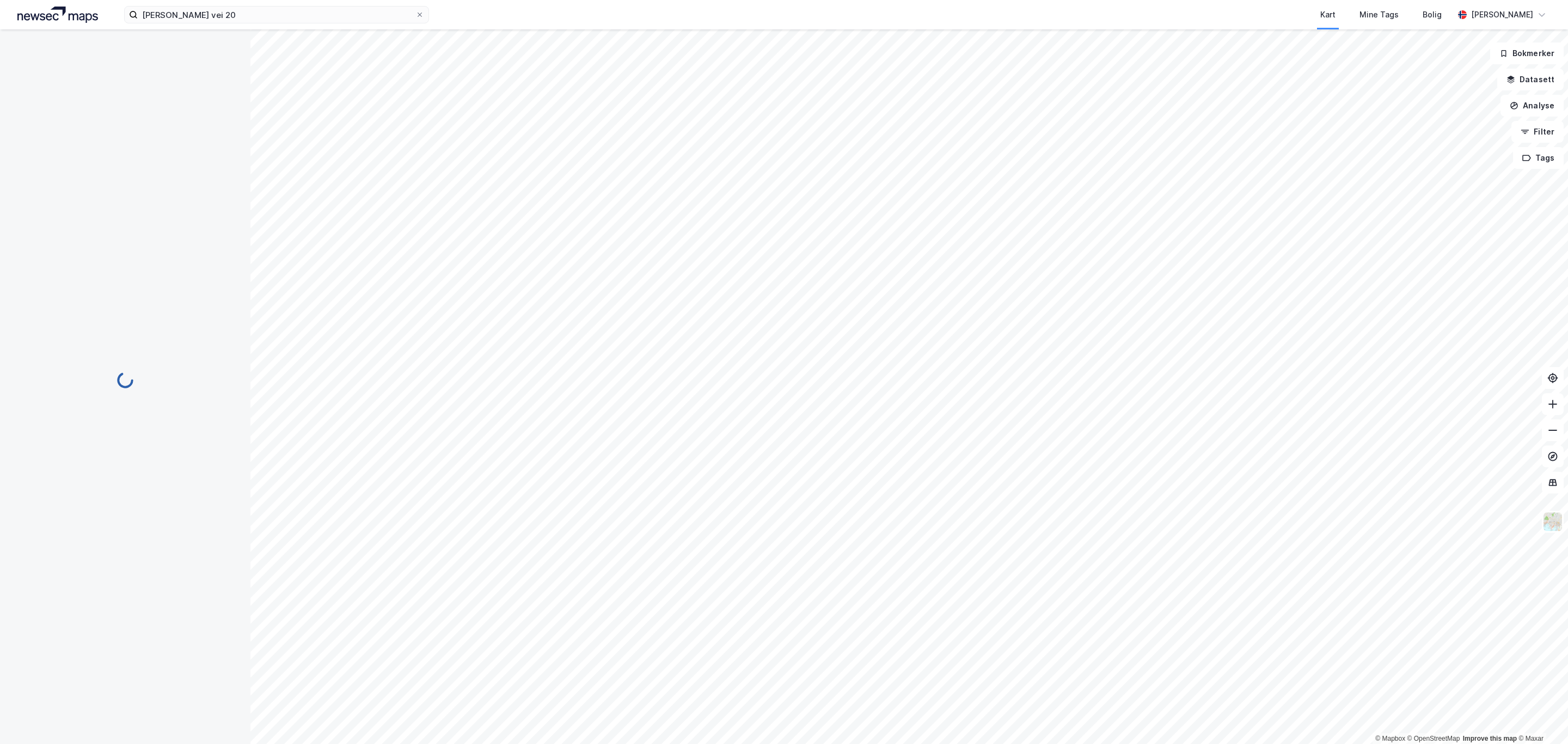
scroll to position [96, 0]
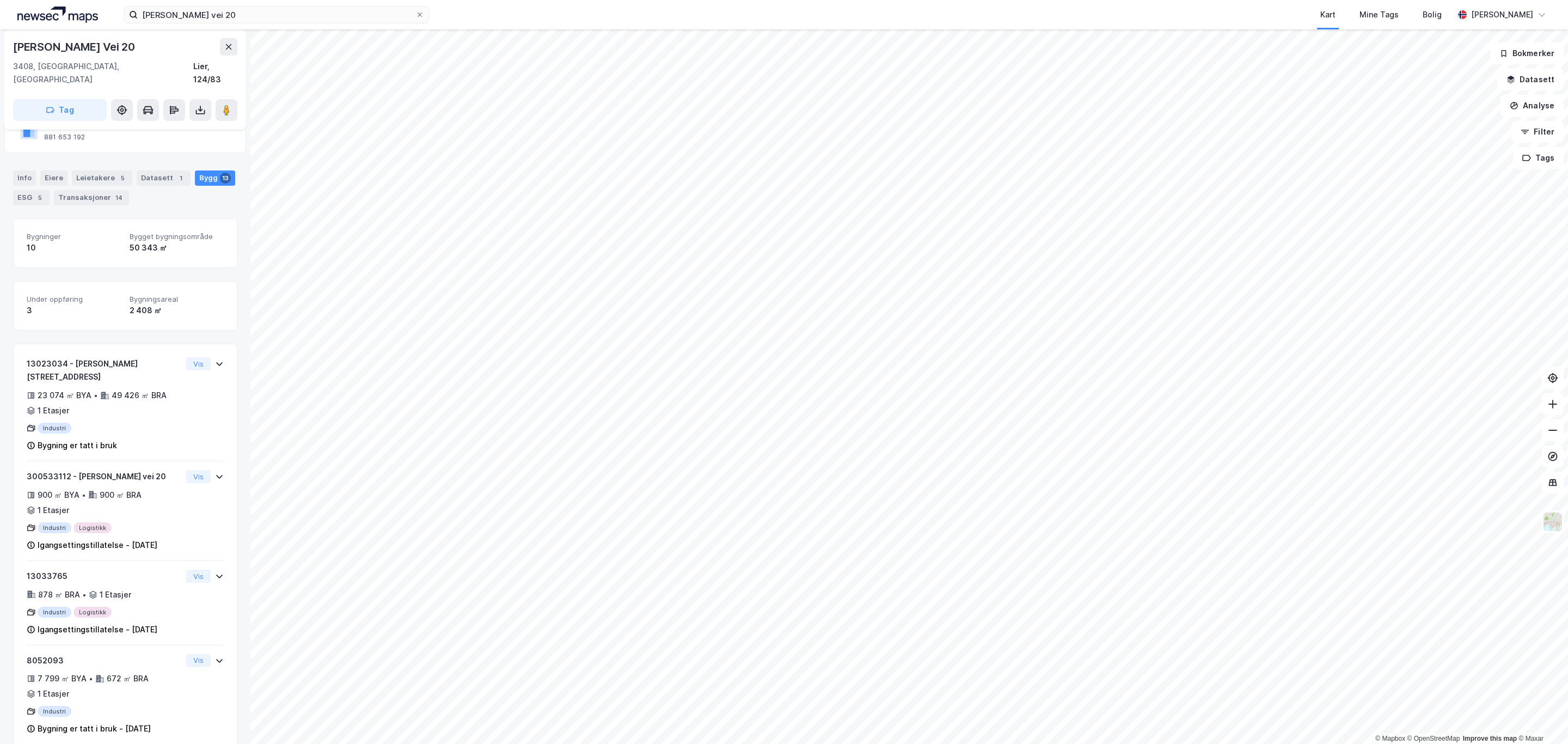
drag, startPoint x: 124, startPoint y: 52, endPoint x: 7, endPoint y: 51, distance: 117.0
click at [7, 51] on div "[PERSON_NAME] [STREET_ADDRESS]" at bounding box center [125, 79] width 242 height 100
copy div "[PERSON_NAME] Vei 20"
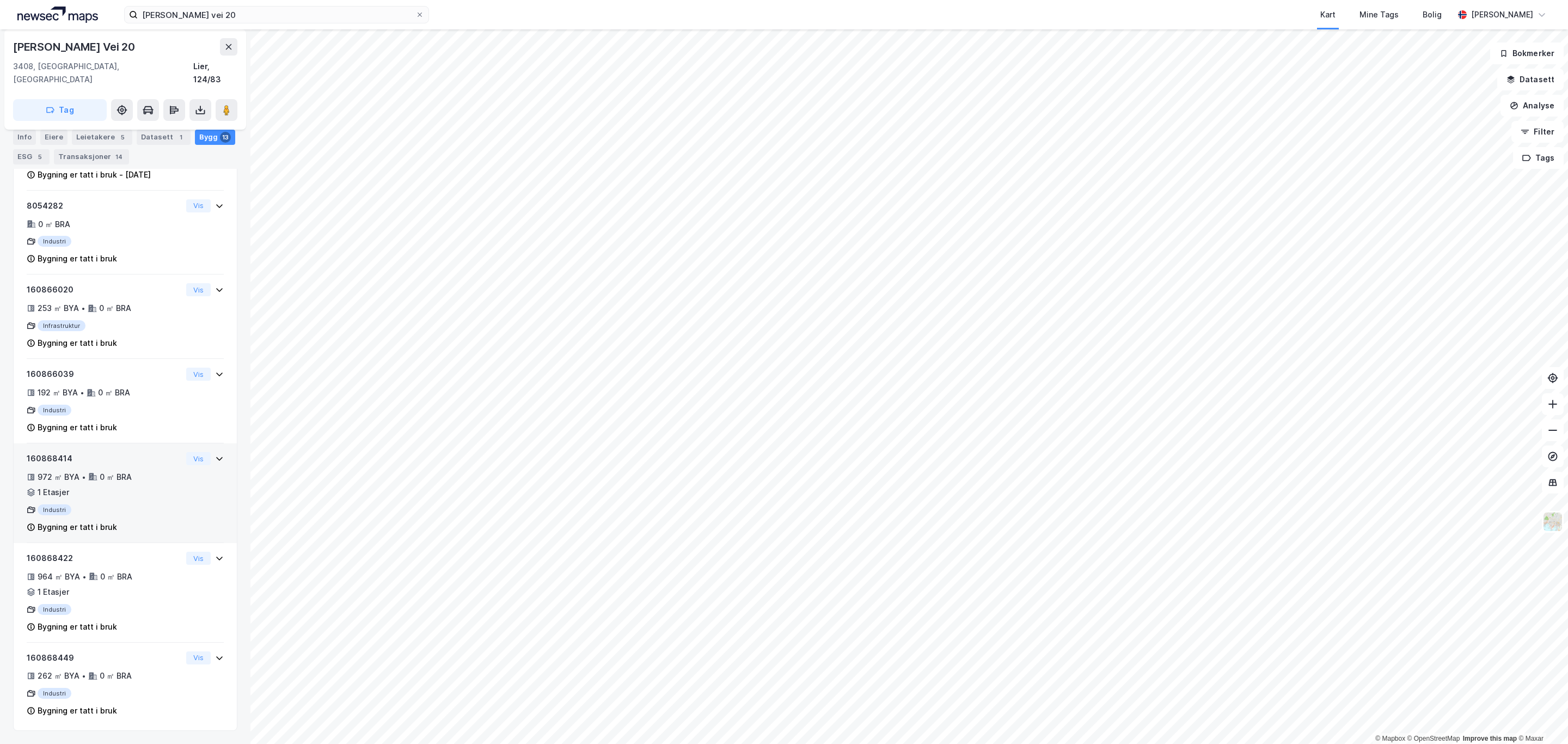
scroll to position [405, 0]
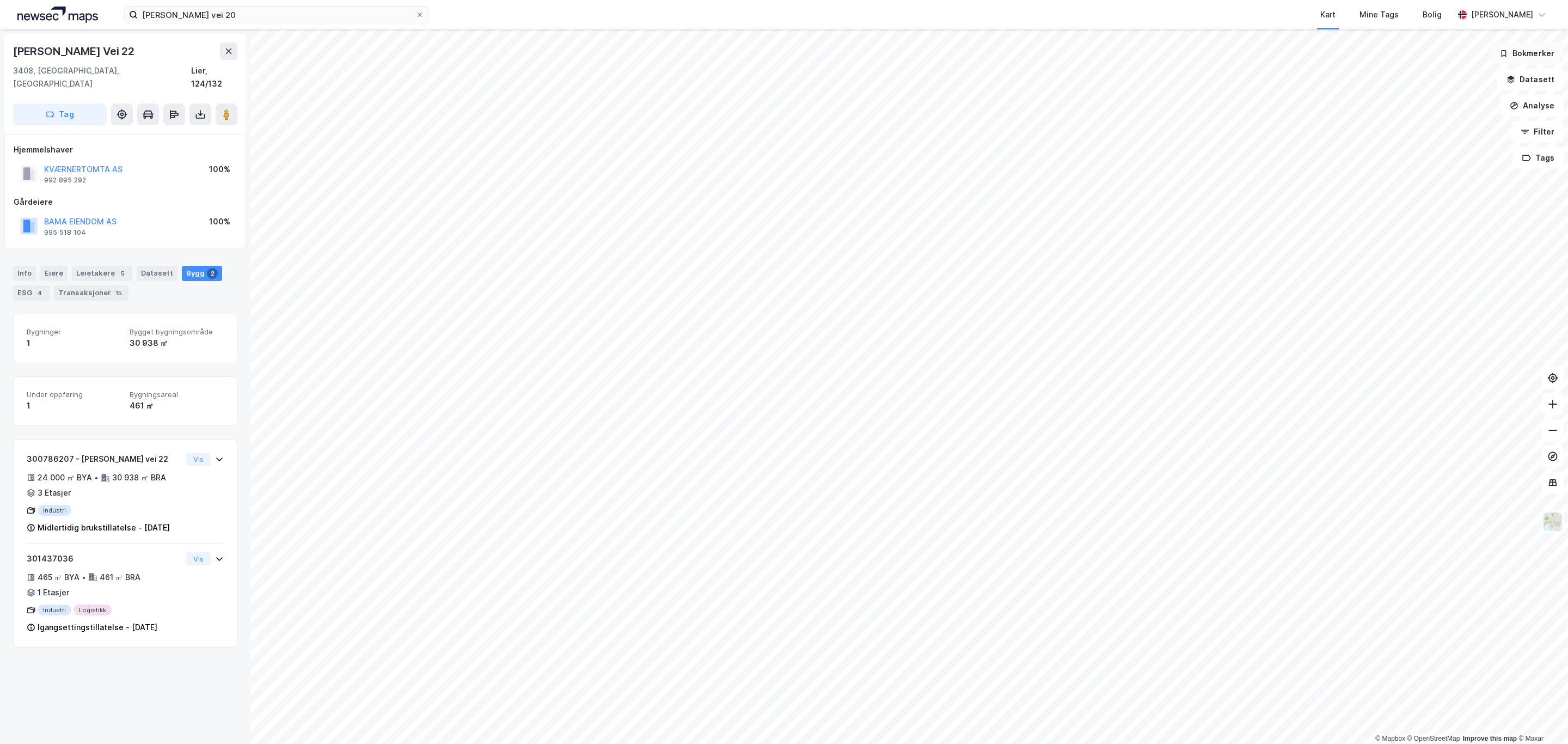
click at [1535, 59] on button "Bokmerker" at bounding box center [1527, 54] width 74 height 22
click at [1547, 111] on button "Analyse" at bounding box center [1532, 106] width 63 height 22
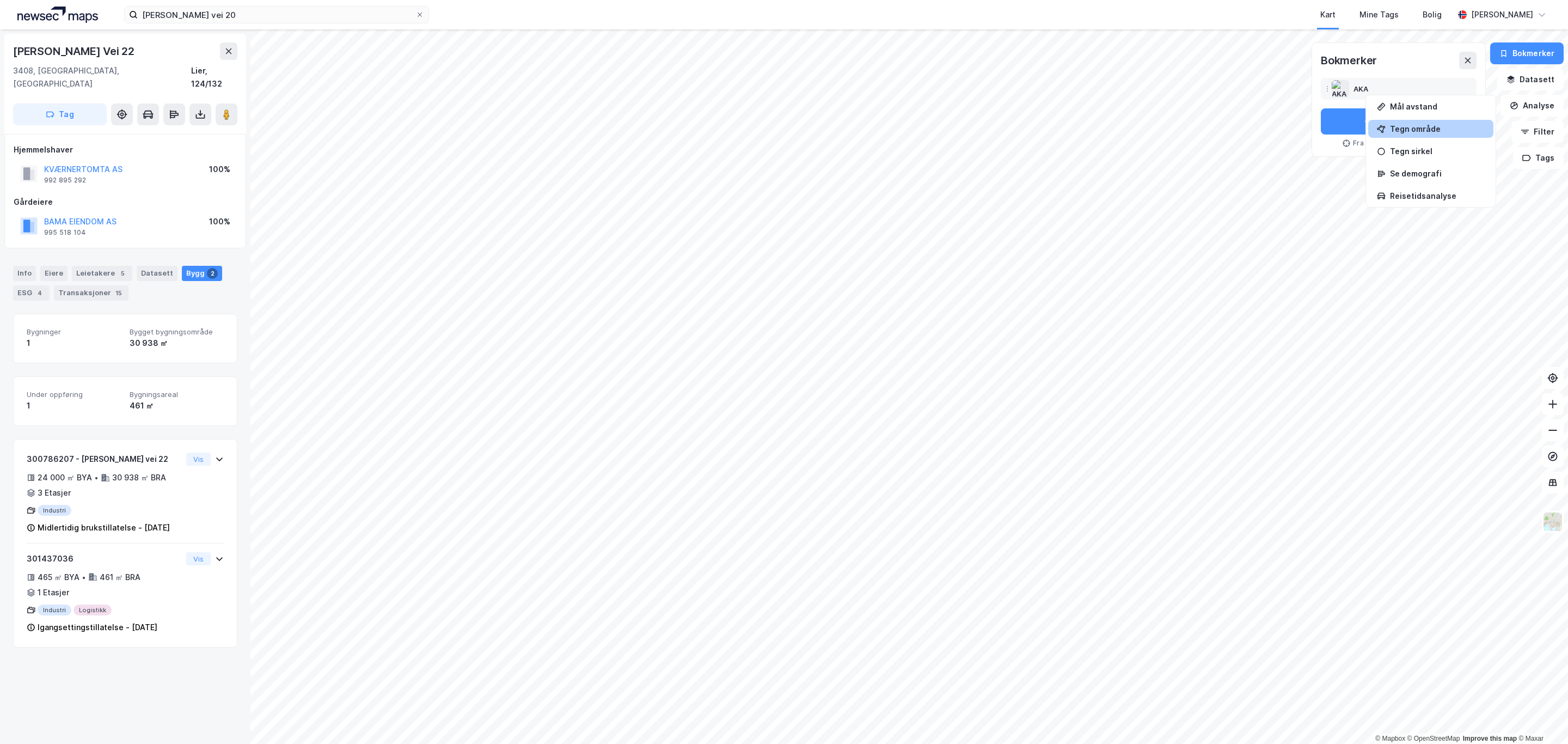
click at [1446, 129] on div "Tegn område" at bounding box center [1438, 128] width 95 height 9
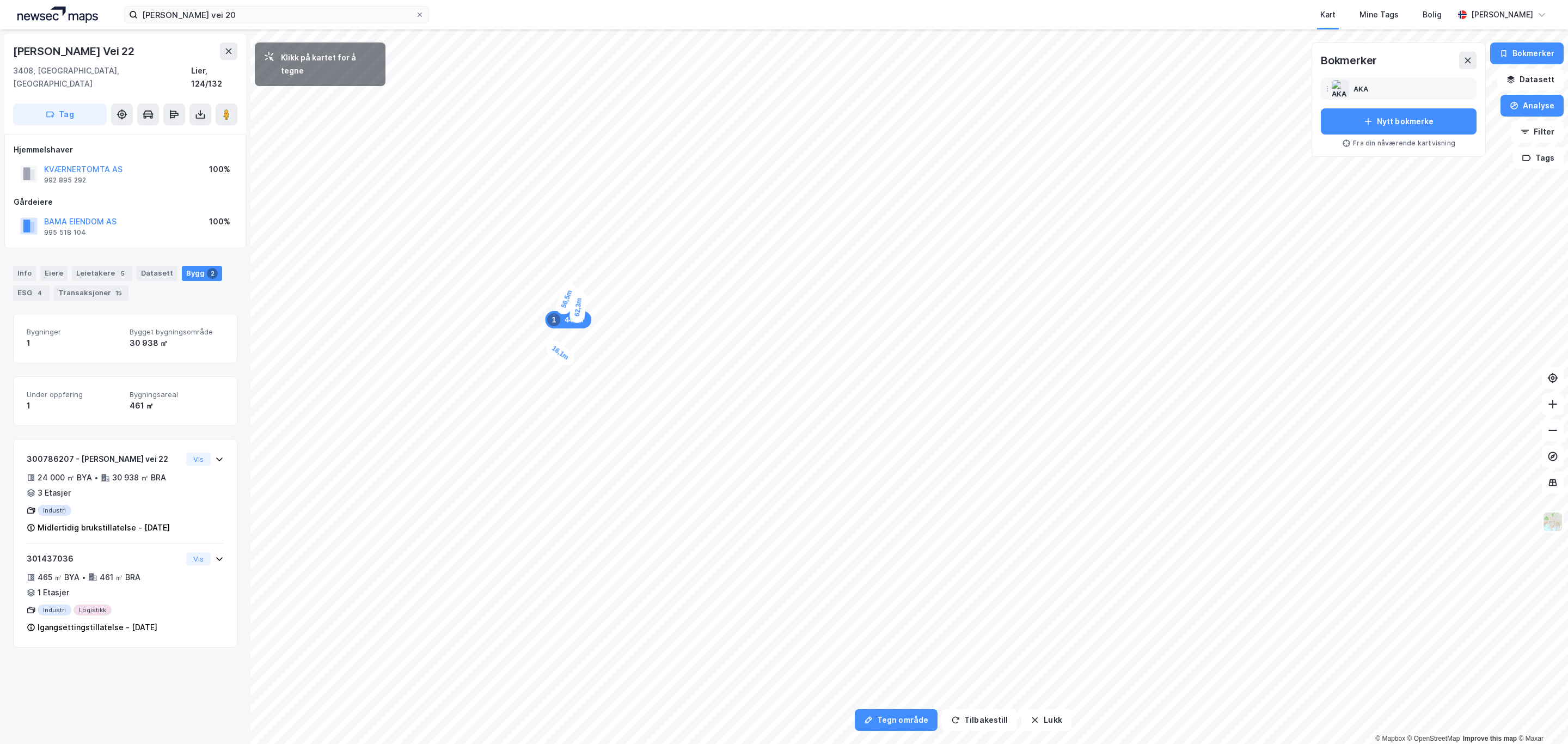
click at [573, 361] on div "16,1m" at bounding box center [560, 353] width 34 height 31
